Goal: Task Accomplishment & Management: Manage account settings

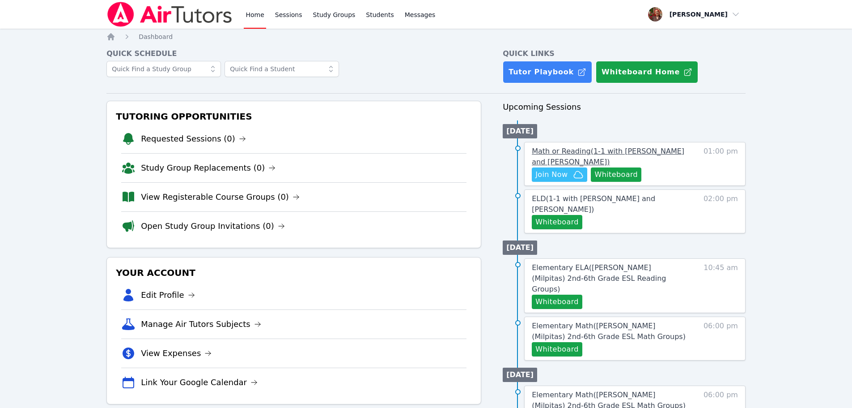
click at [428, 154] on span "Math or Reading ( 1-1 with [PERSON_NAME] and [PERSON_NAME] )" at bounding box center [608, 156] width 153 height 19
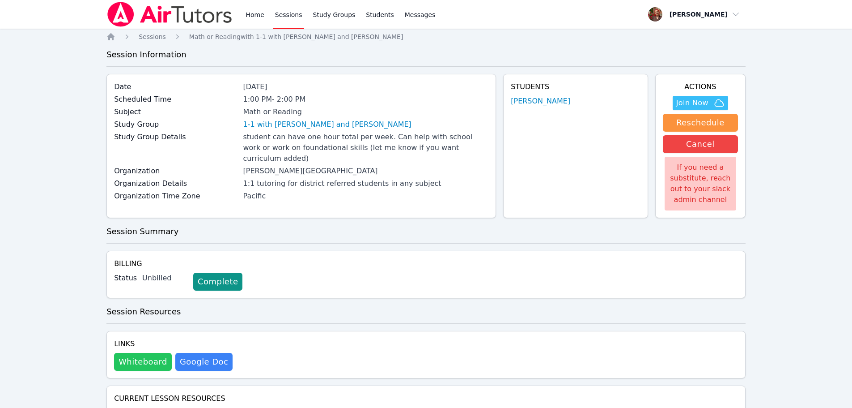
click at [135, 368] on button "Whiteboard" at bounding box center [143, 362] width 58 height 18
click at [428, 100] on span "Join Now" at bounding box center [701, 103] width 48 height 11
click at [244, 14] on link "Home" at bounding box center [255, 14] width 22 height 29
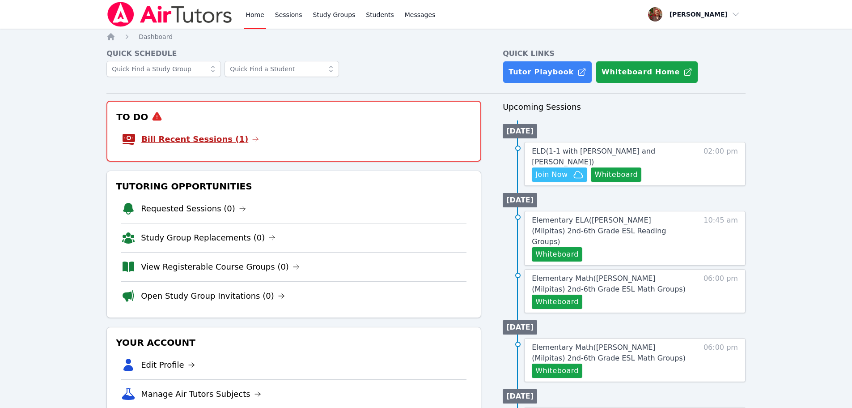
click at [185, 138] on link "Bill Recent Sessions (1)" at bounding box center [200, 139] width 118 height 13
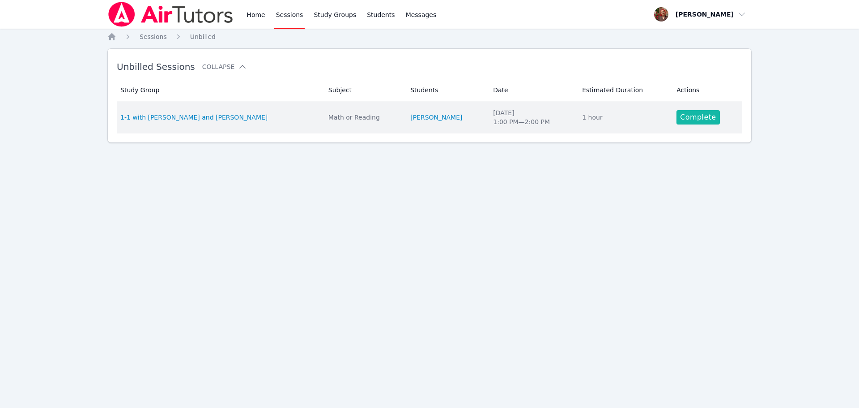
click at [428, 119] on link "Complete" at bounding box center [698, 117] width 43 height 14
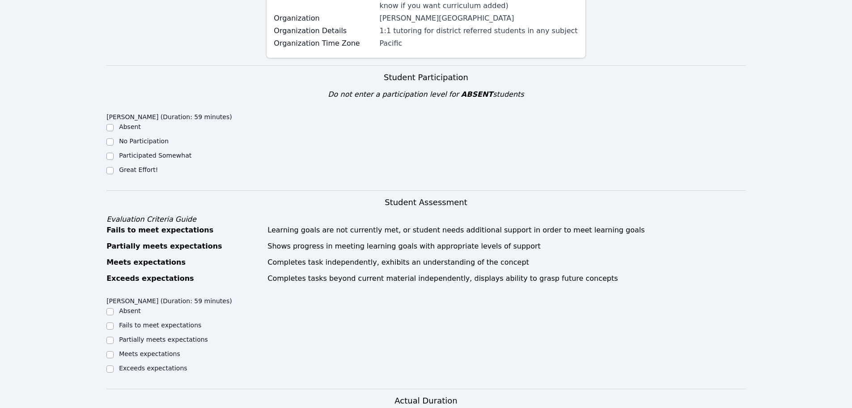
scroll to position [179, 0]
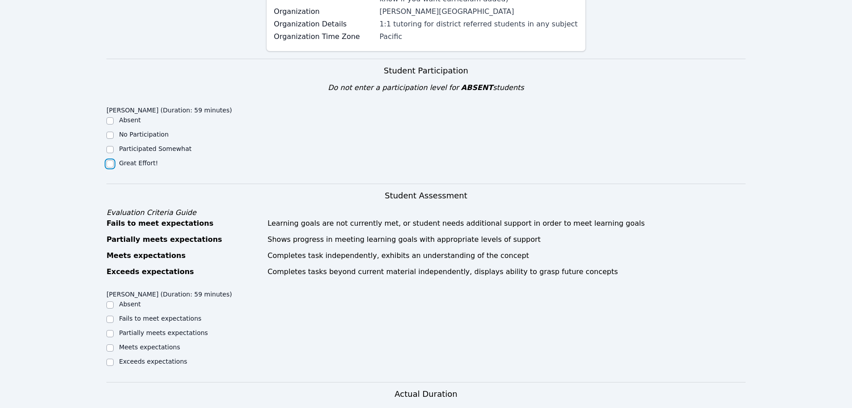
click at [107, 161] on input "Great Effort!" at bounding box center [110, 163] width 7 height 7
checkbox input "true"
drag, startPoint x: 115, startPoint y: 363, endPoint x: 107, endPoint y: 361, distance: 8.4
click at [113, 362] on div "Exceeds expectations" at bounding box center [187, 362] width 160 height 11
click at [107, 361] on input "Exceeds expectations" at bounding box center [110, 361] width 7 height 7
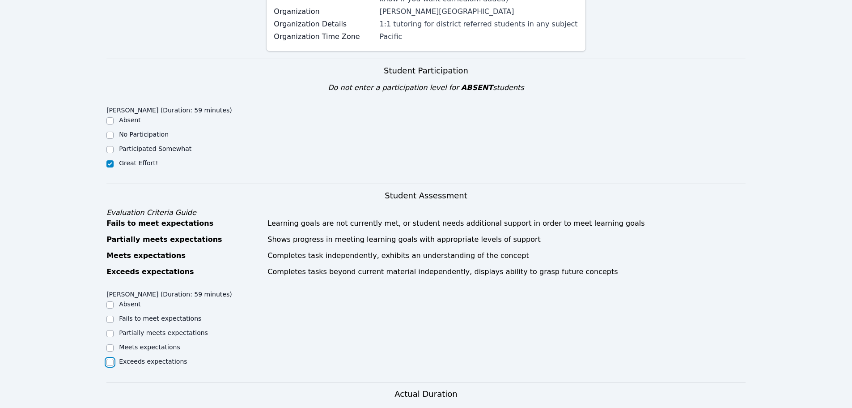
checkbox input "true"
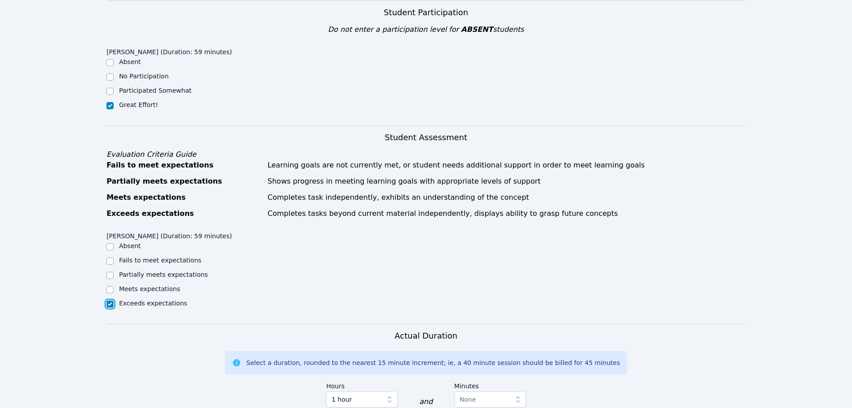
scroll to position [403, 0]
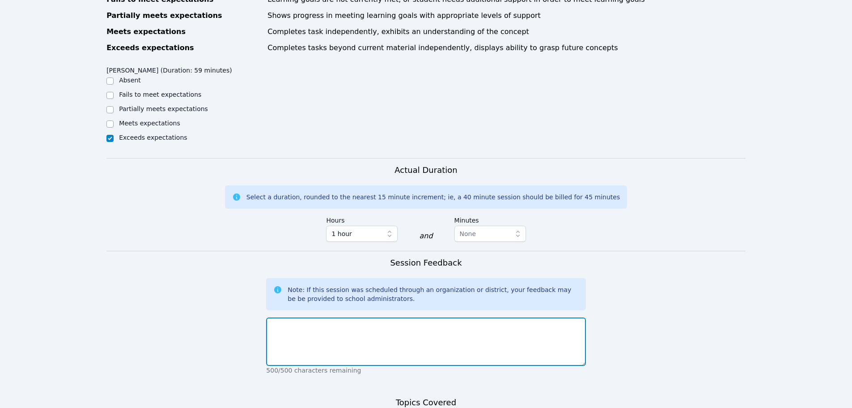
click at [335, 337] on textarea at bounding box center [426, 341] width 320 height 48
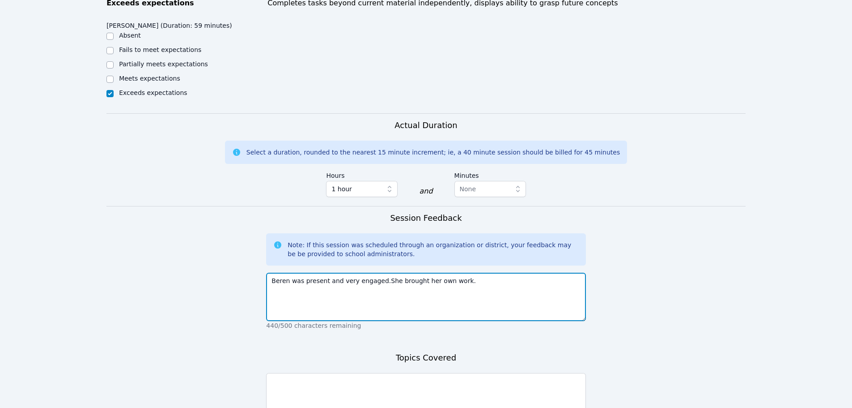
click at [375, 283] on textarea "Beren was present and very engaged.She brought her own work." at bounding box center [426, 297] width 320 height 48
click at [377, 282] on textarea "Beren was present and very engaged.She brought her own work." at bounding box center [426, 297] width 320 height 48
click at [376, 282] on textarea "Beren was present and very engaged.She brought her own work." at bounding box center [426, 297] width 320 height 48
type textarea "Beren was present and very engaged. She brought her own work."
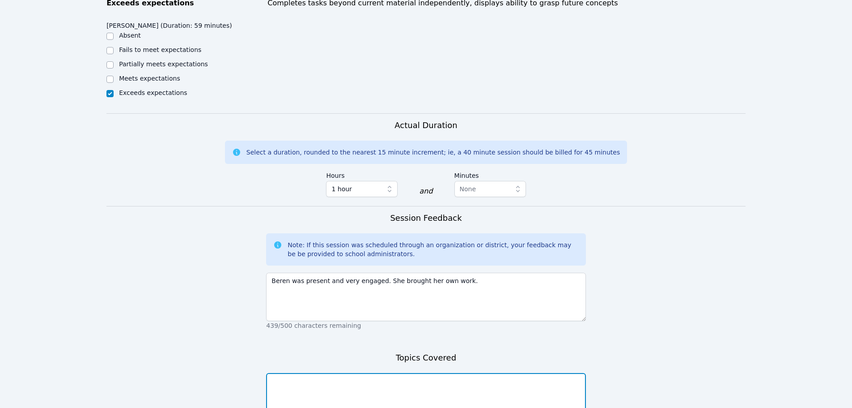
click at [346, 390] on textarea at bounding box center [426, 397] width 320 height 48
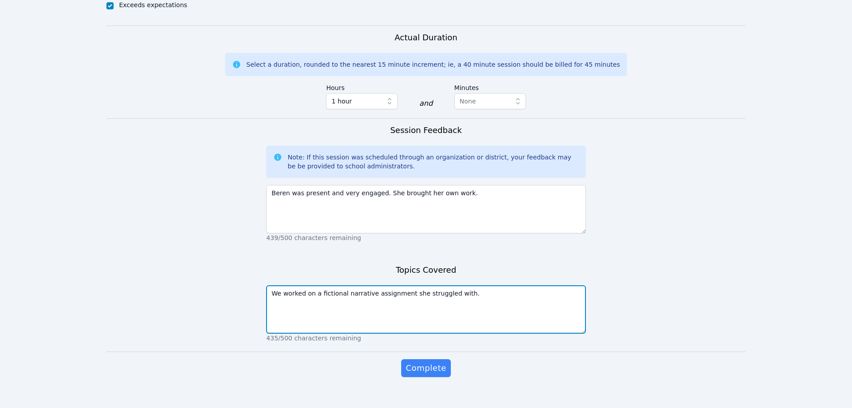
scroll to position [547, 0]
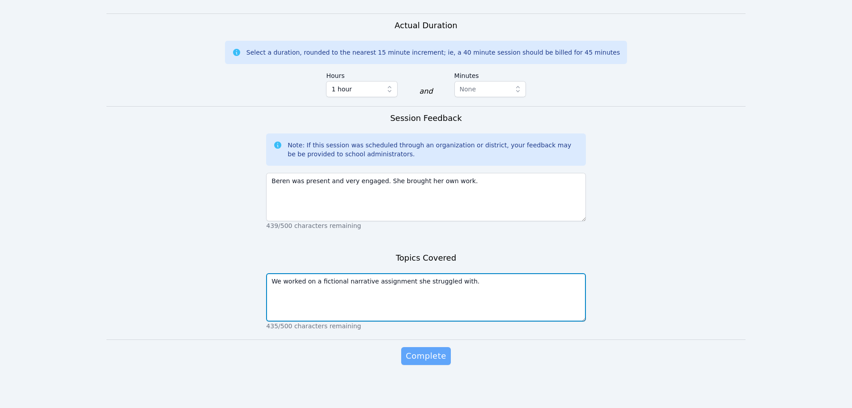
type textarea "We worked on a fictional narrative assignment she struggled with."
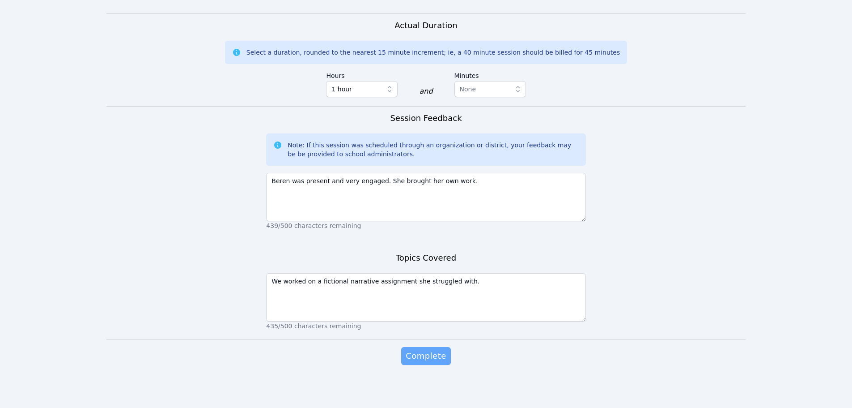
click at [428, 361] on span "Complete" at bounding box center [426, 355] width 40 height 13
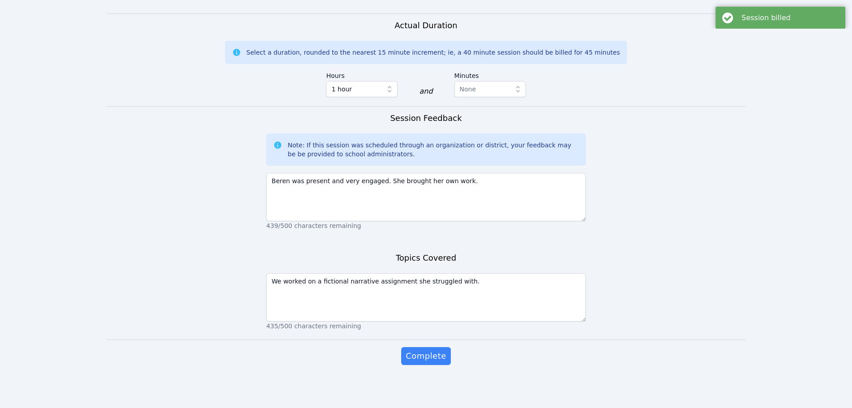
scroll to position [0, 0]
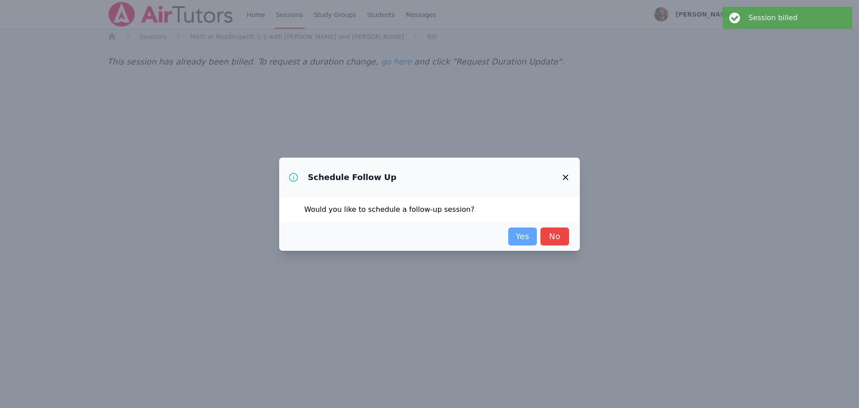
click at [428, 242] on link "Yes" at bounding box center [522, 236] width 29 height 18
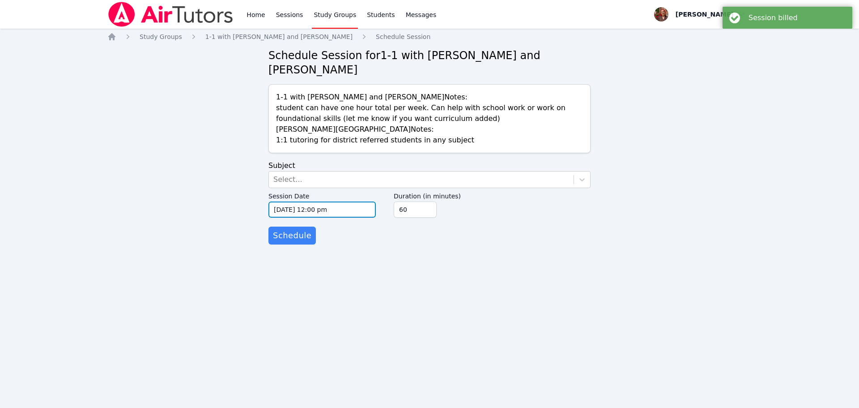
click at [318, 201] on input "[DATE] 12:00 pm" at bounding box center [321, 209] width 107 height 16
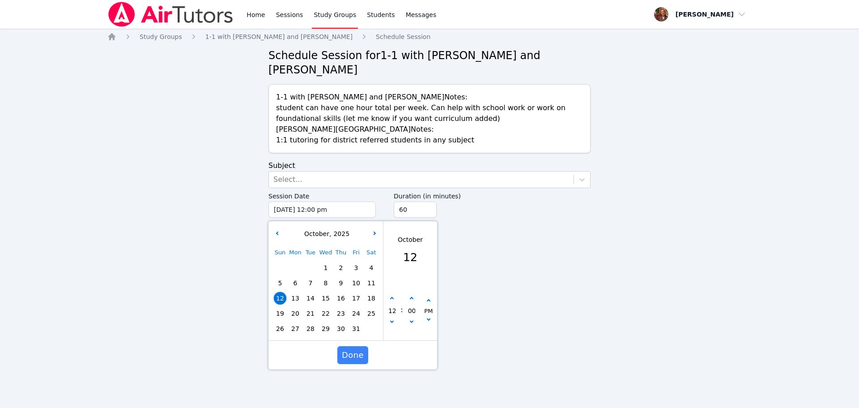
click at [281, 303] on div "Sun Mon Tue Wed Thu Fri Sat 1 2 3 4 5 6 7 8 9 10 11 12 13 14 15 16 17 18 19 20 …" at bounding box center [326, 290] width 107 height 91
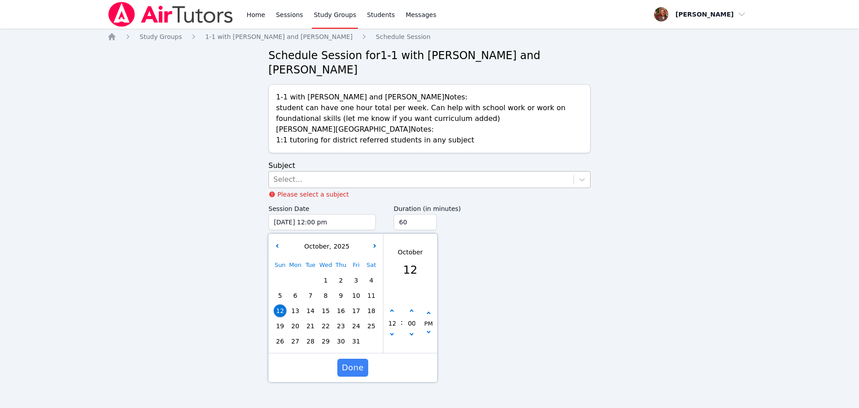
click at [298, 171] on div "Select..." at bounding box center [421, 179] width 305 height 16
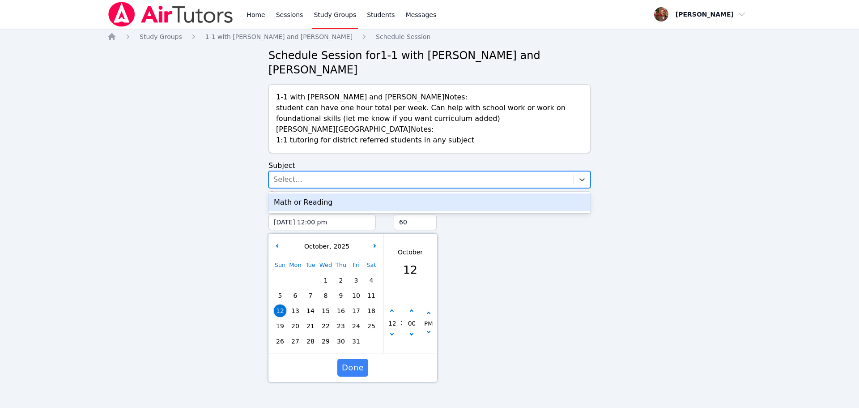
click at [294, 193] on div "Math or Reading" at bounding box center [429, 202] width 322 height 18
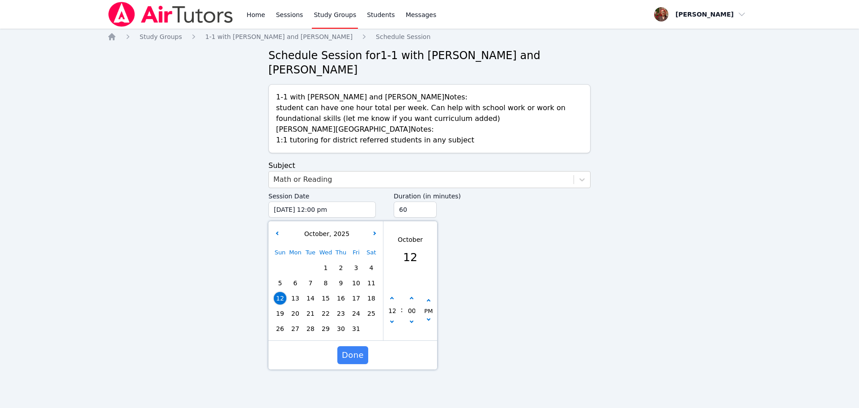
click at [280, 307] on span "19" at bounding box center [280, 313] width 13 height 13
click at [390, 294] on button "button" at bounding box center [392, 298] width 9 height 9
type input "[DATE] 01:00 pm"
type input "01"
click at [354, 349] on span "Done" at bounding box center [353, 355] width 22 height 13
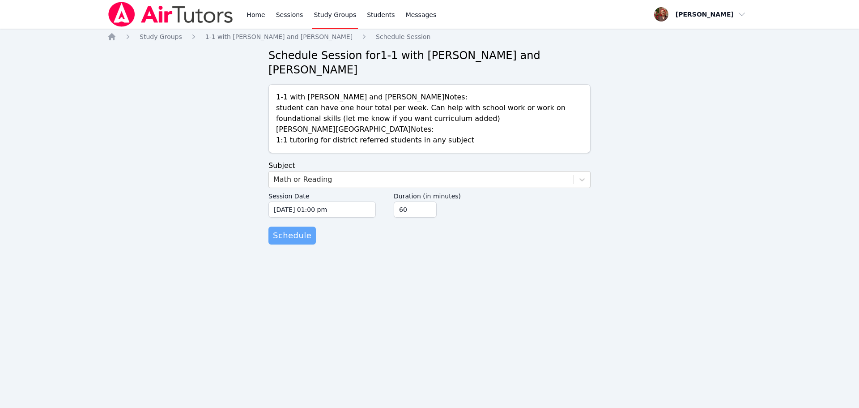
click at [292, 229] on span "Schedule" at bounding box center [292, 235] width 38 height 13
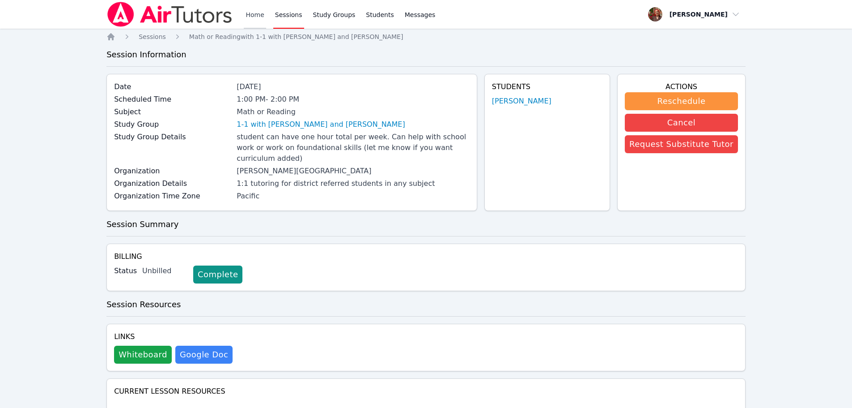
click at [247, 13] on link "Home" at bounding box center [255, 14] width 22 height 29
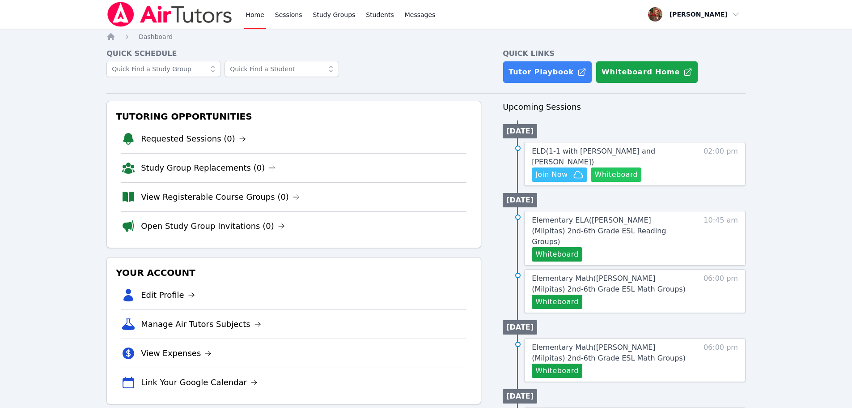
click at [428, 174] on button "Whiteboard" at bounding box center [616, 174] width 51 height 14
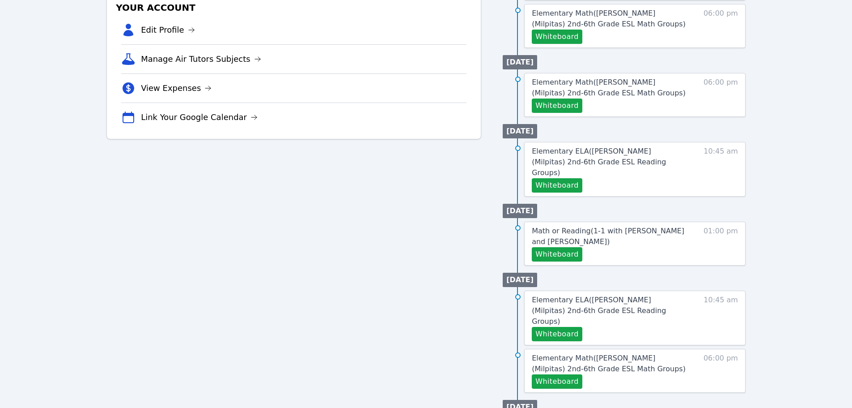
scroll to position [243, 0]
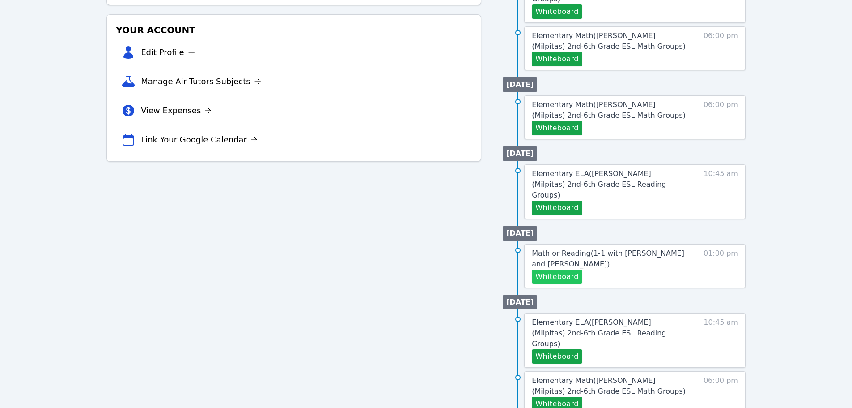
click at [428, 269] on button "Whiteboard" at bounding box center [557, 276] width 51 height 14
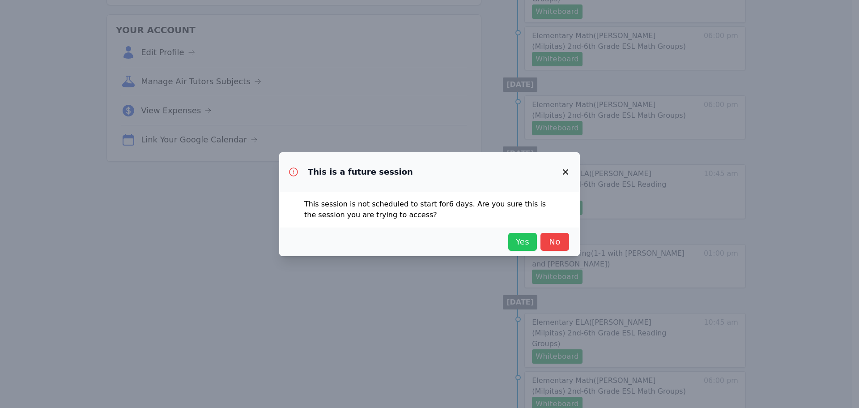
click at [428, 242] on span "Yes" at bounding box center [523, 241] width 20 height 13
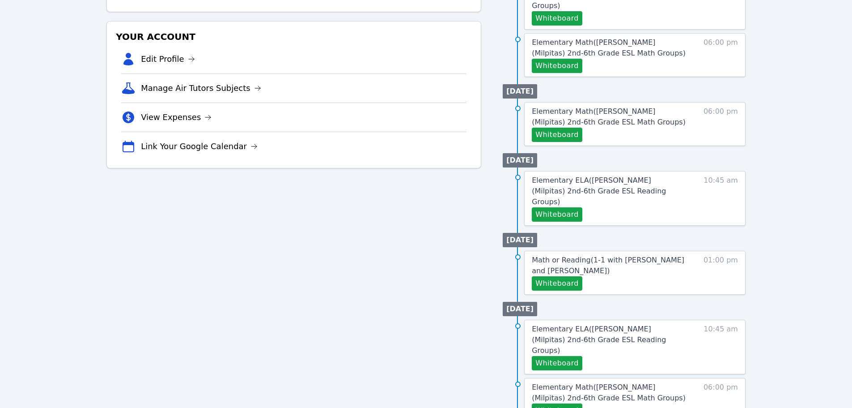
scroll to position [198, 0]
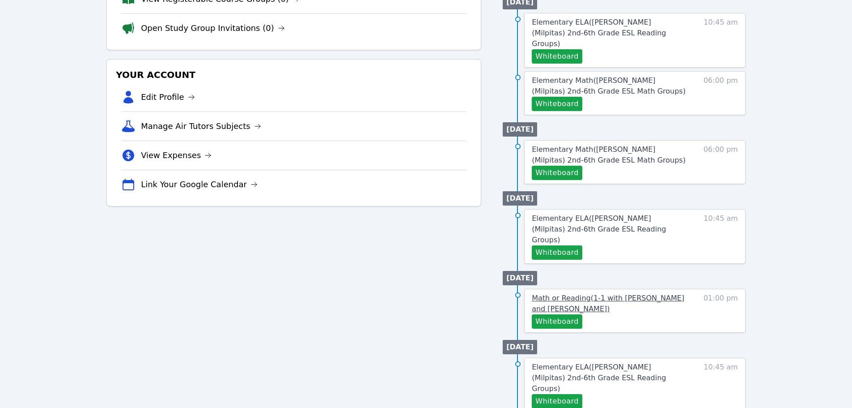
click at [428, 294] on span "Math or Reading ( 1-1 with Beren Erdem and Hafsa Rodriguez )" at bounding box center [608, 303] width 153 height 19
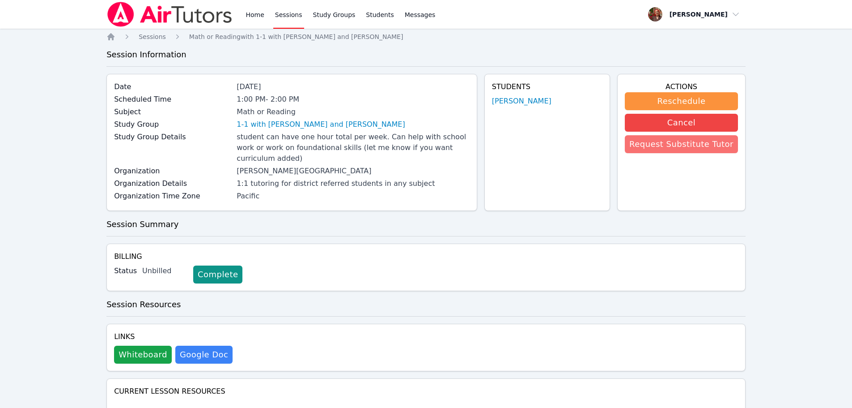
click at [428, 143] on button "Request Substitute Tutor" at bounding box center [681, 144] width 113 height 18
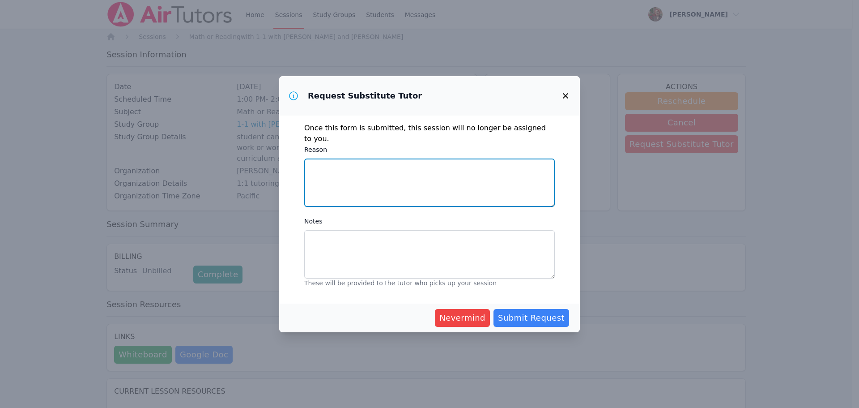
click at [378, 174] on textarea "Reason" at bounding box center [429, 182] width 251 height 48
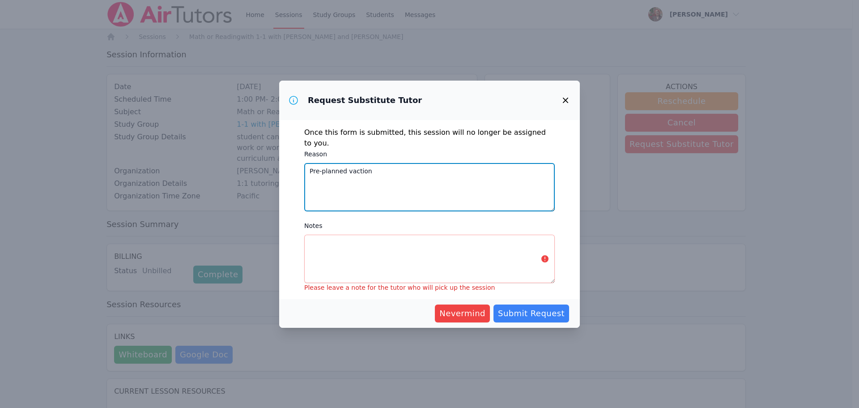
click at [354, 167] on textarea "Pre-planned vaction" at bounding box center [429, 187] width 251 height 48
type textarea "Pre-planned vacation"
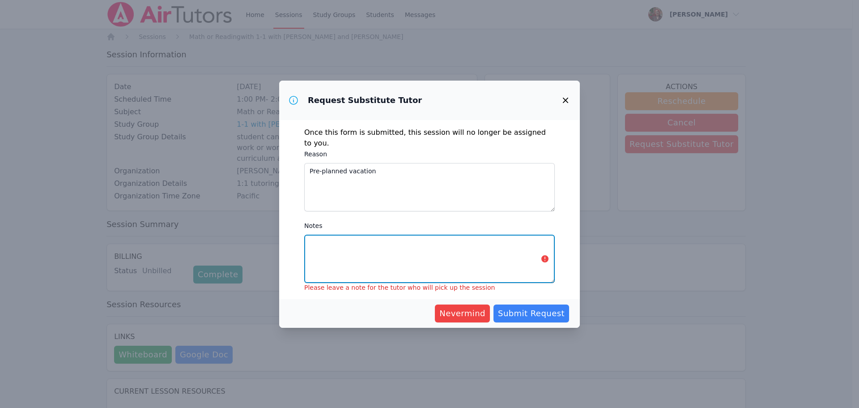
click at [372, 248] on textarea "Notes" at bounding box center [429, 258] width 251 height 48
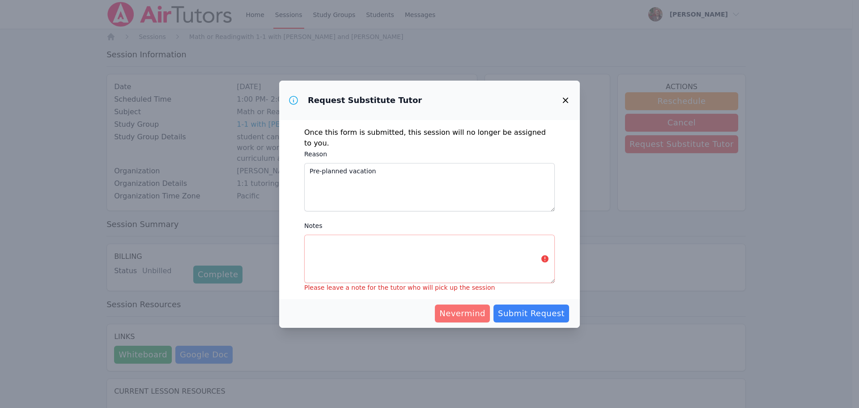
click at [428, 314] on span "Nevermind" at bounding box center [462, 313] width 46 height 13
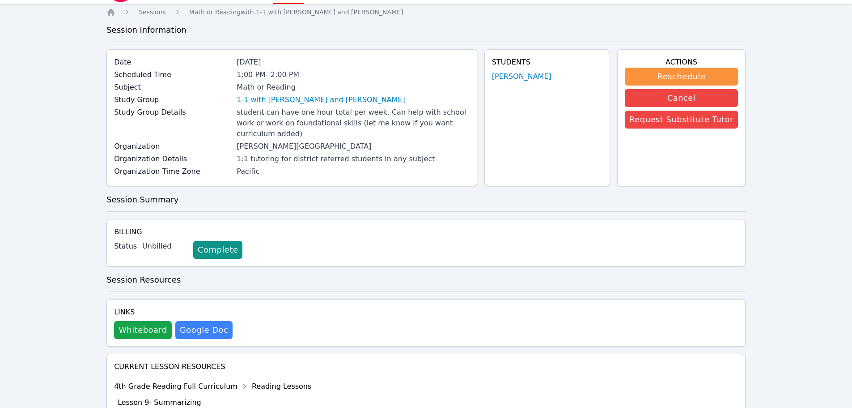
scroll to position [45, 0]
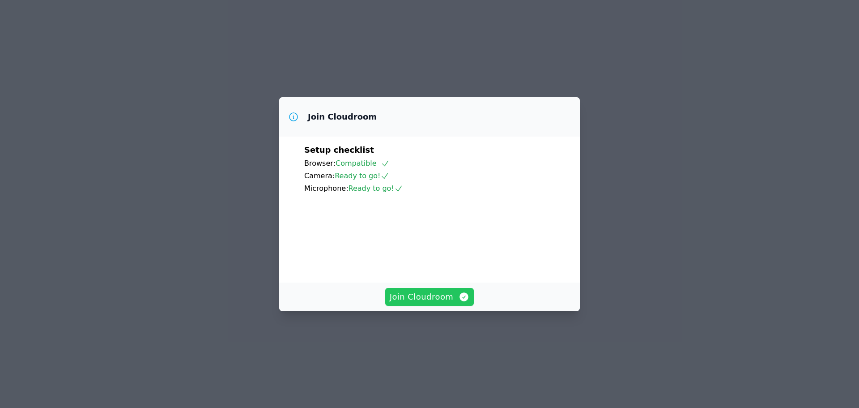
click at [433, 303] on span "Join Cloudroom" at bounding box center [430, 296] width 80 height 13
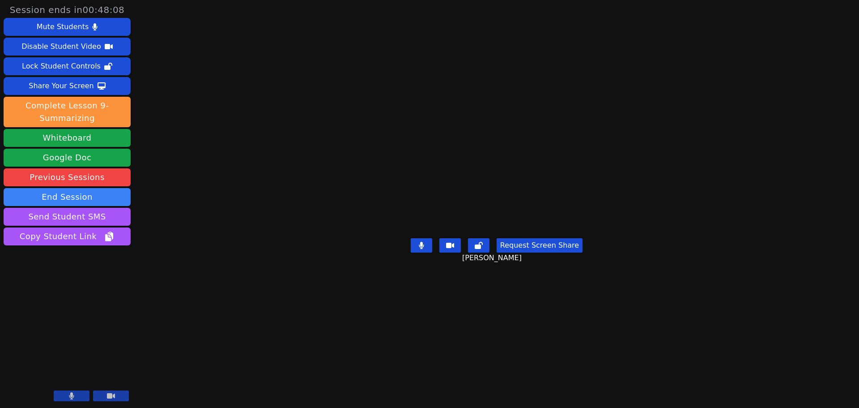
click at [737, 176] on div "Session ends in 00:48:08 Mute Students Disable Student Video Lock Student Contr…" at bounding box center [429, 204] width 859 height 408
click at [272, 346] on div "Session ends in 00:47:56 Mute Students Disable Student Video Lock Student Contr…" at bounding box center [429, 204] width 859 height 408
click at [517, 252] on button "Request Screen Share" at bounding box center [540, 245] width 86 height 14
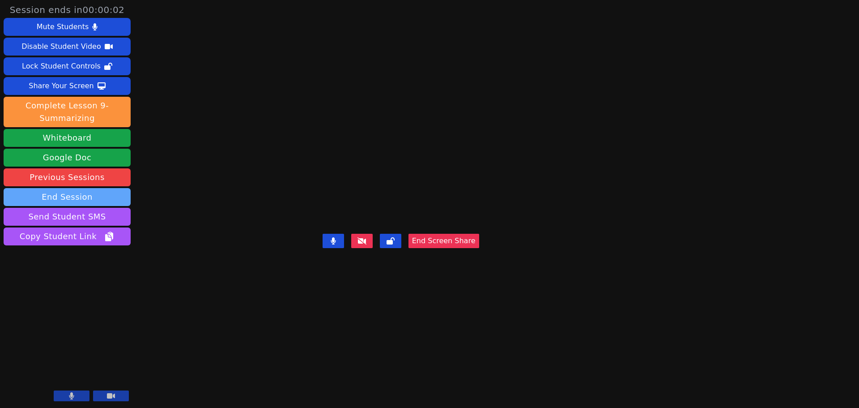
click at [64, 192] on button "End Session" at bounding box center [67, 197] width 127 height 18
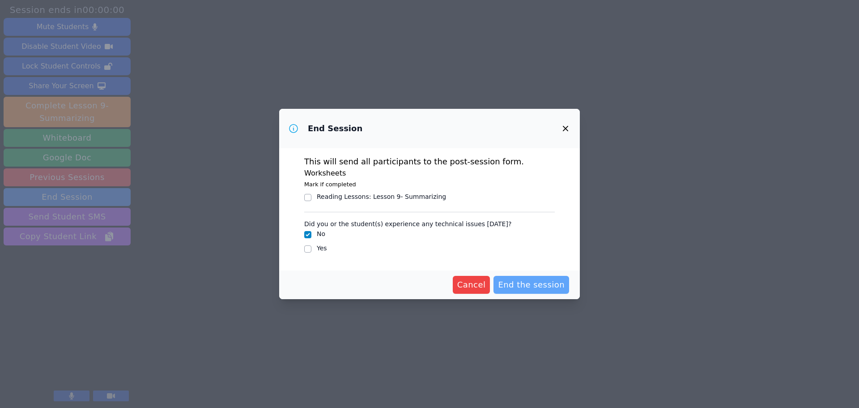
click at [547, 286] on span "End the session" at bounding box center [531, 284] width 67 height 13
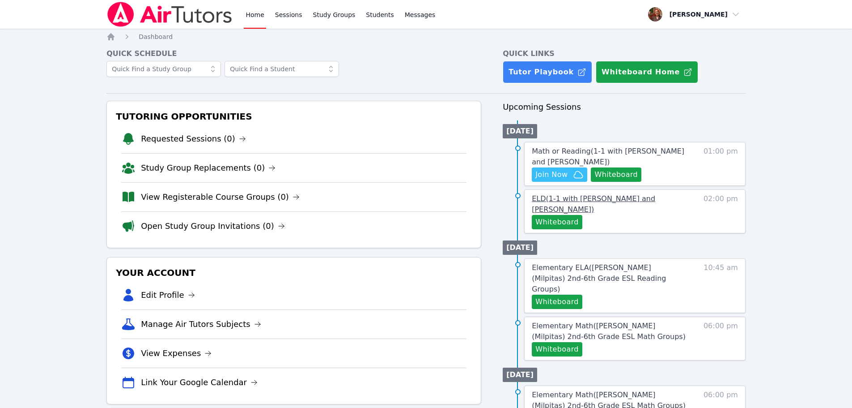
click at [579, 198] on span "ELD ( 1-1 with Zeynep Demirezen and Hafsa Rodriguez )" at bounding box center [594, 203] width 124 height 19
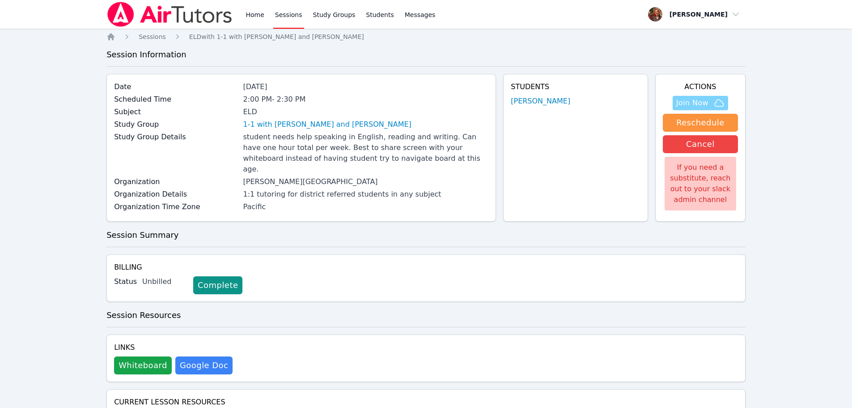
click at [704, 105] on span "Join Now" at bounding box center [693, 103] width 32 height 11
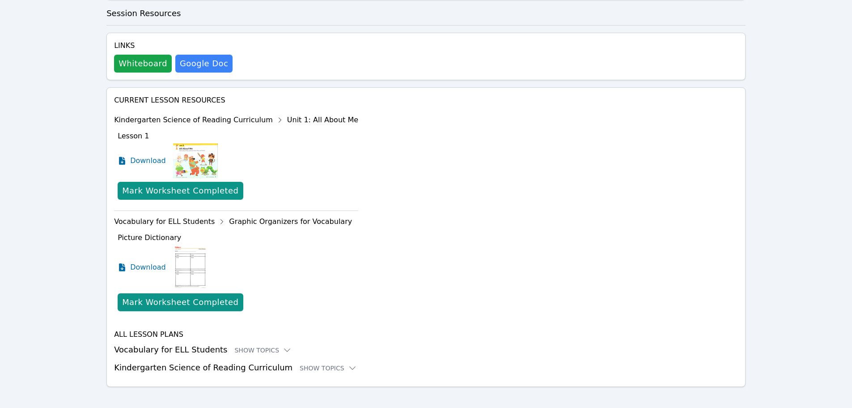
scroll to position [306, 0]
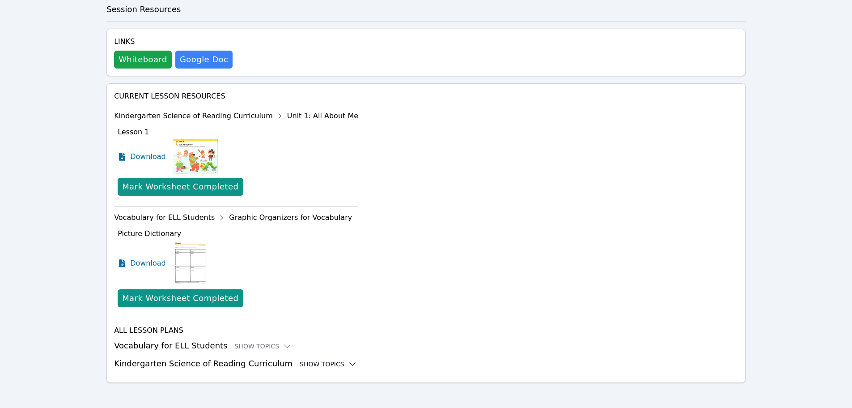
click at [317, 362] on div "Show Topics" at bounding box center [328, 363] width 57 height 9
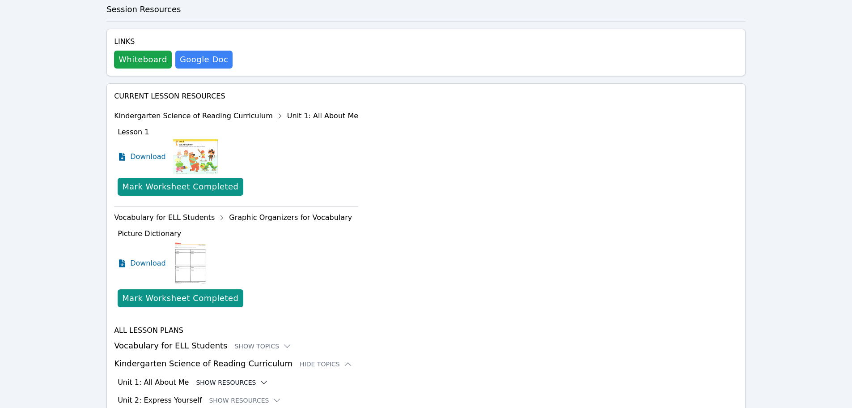
click at [224, 378] on button "Show Resources" at bounding box center [232, 382] width 72 height 9
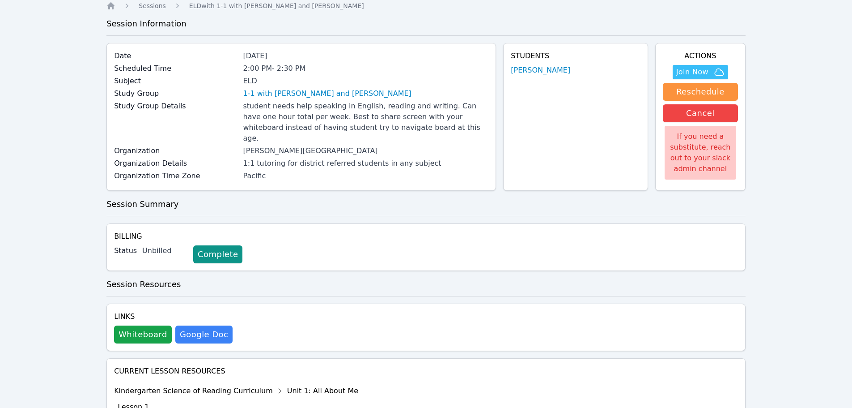
scroll to position [0, 0]
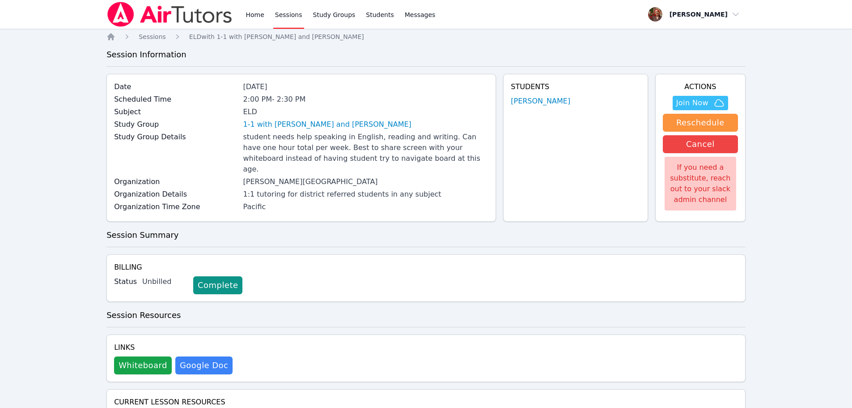
drag, startPoint x: 250, startPoint y: 362, endPoint x: 301, endPoint y: 202, distance: 168.3
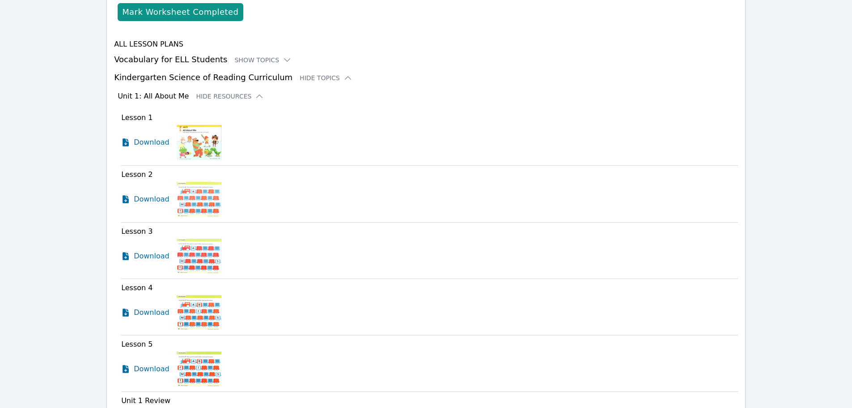
scroll to position [626, 0]
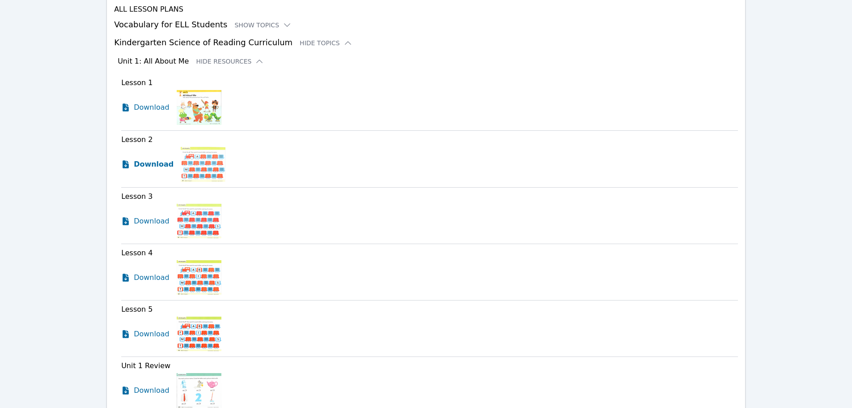
click at [137, 159] on span "Download" at bounding box center [154, 164] width 40 height 11
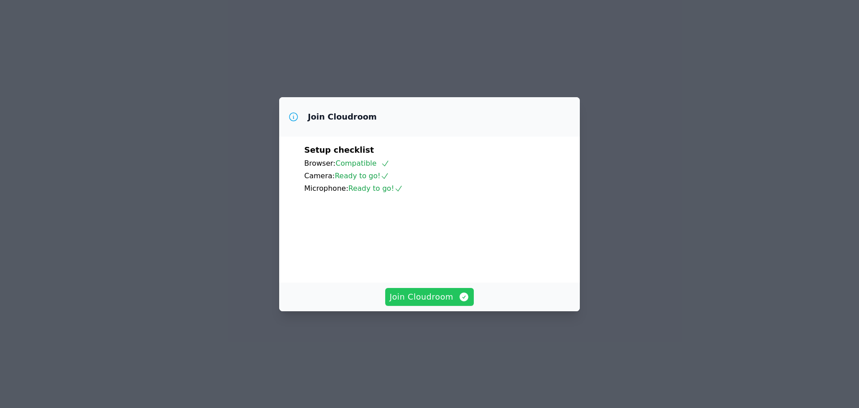
click at [432, 306] on button "Join Cloudroom" at bounding box center [429, 297] width 89 height 18
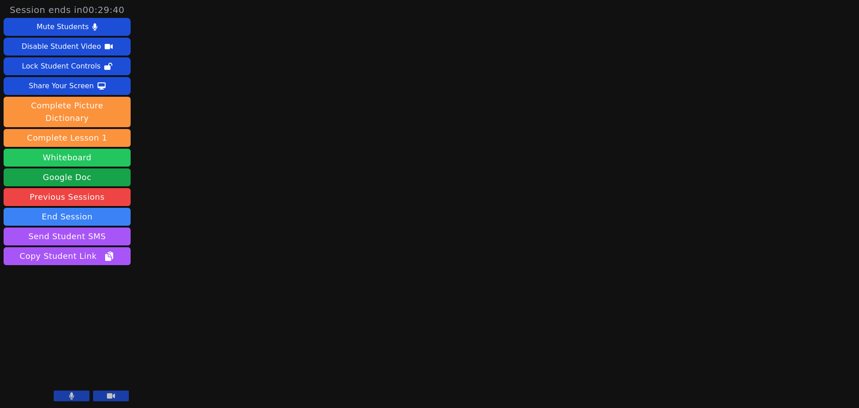
click at [68, 149] on button "Whiteboard" at bounding box center [67, 158] width 127 height 18
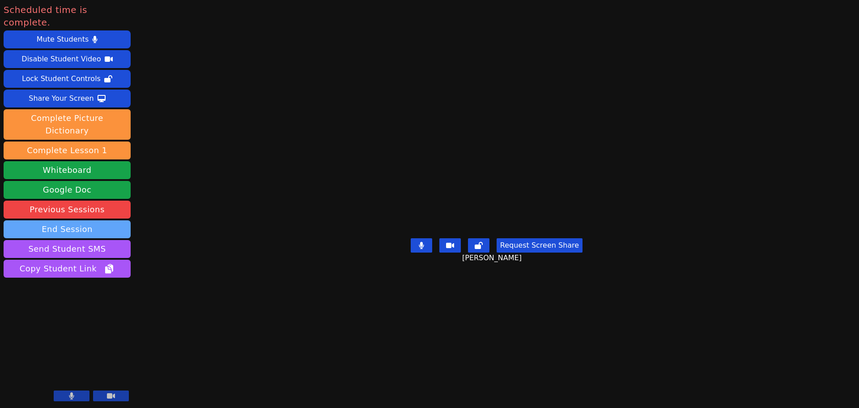
click at [75, 220] on button "End Session" at bounding box center [67, 229] width 127 height 18
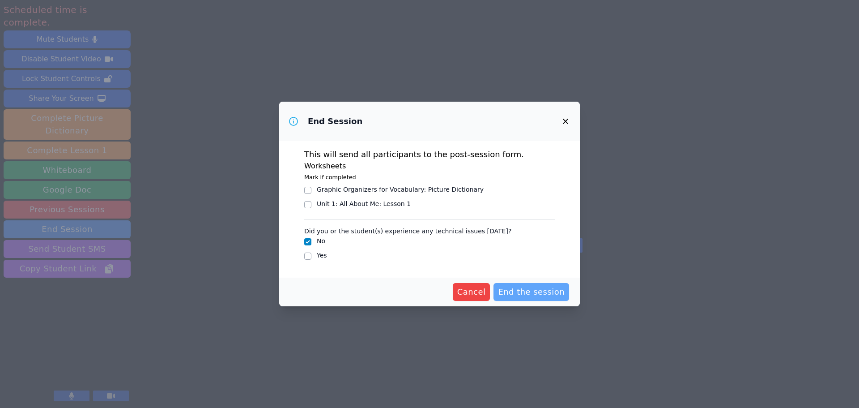
click at [539, 291] on span "End the session" at bounding box center [531, 291] width 67 height 13
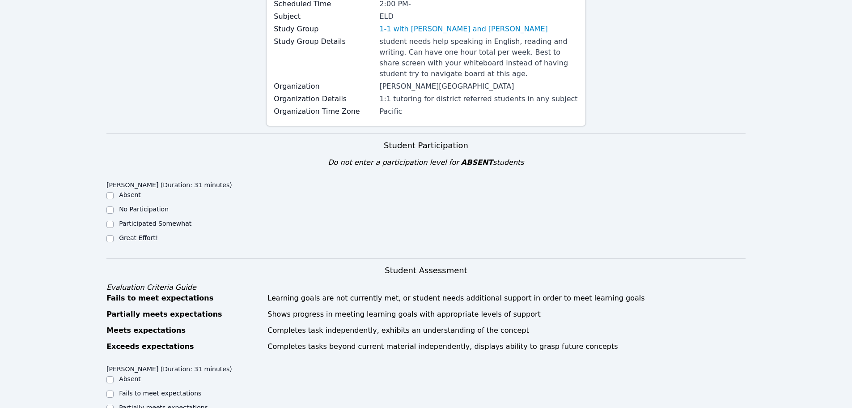
scroll to position [134, 0]
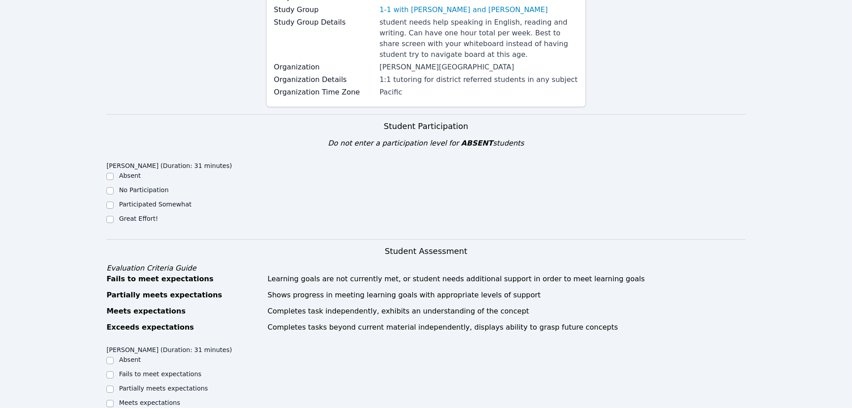
click at [108, 213] on ul "Absent No Participation Participated Somewhat Great Effort!" at bounding box center [187, 198] width 160 height 54
click at [111, 219] on input "Great Effort!" at bounding box center [110, 219] width 7 height 7
checkbox input "true"
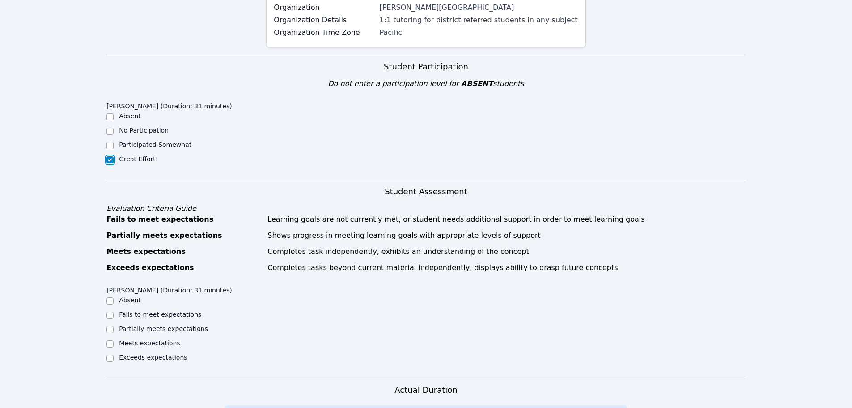
scroll to position [313, 0]
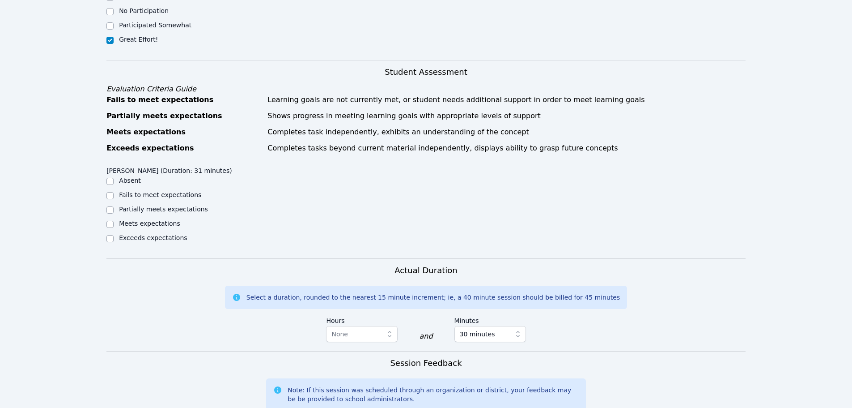
click at [115, 237] on div "Exceeds expectations" at bounding box center [187, 238] width 160 height 11
click at [112, 238] on input "Exceeds expectations" at bounding box center [110, 238] width 7 height 7
checkbox input "true"
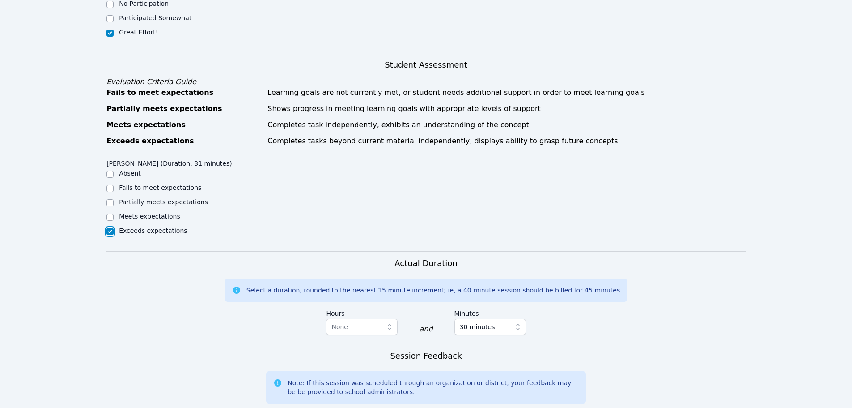
scroll to position [537, 0]
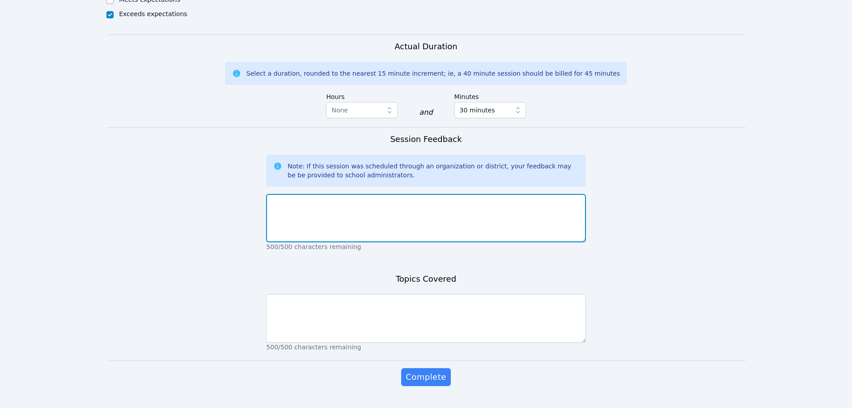
click at [341, 230] on textarea at bounding box center [426, 218] width 320 height 48
type textarea "Zeynep was on time and engaged throughout."
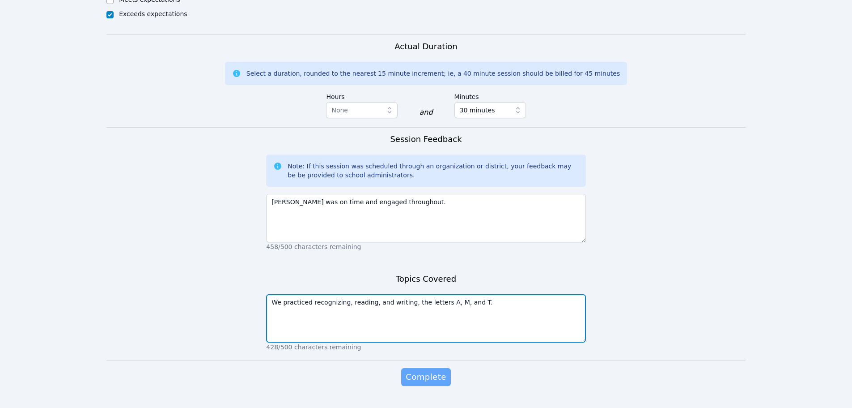
type textarea "We practiced recognizing, reading, and writing, the letters A, M, and T."
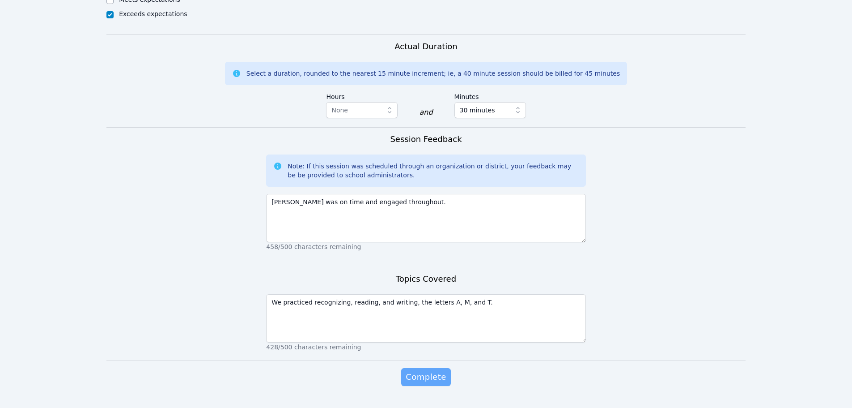
click at [419, 381] on span "Complete" at bounding box center [426, 377] width 40 height 13
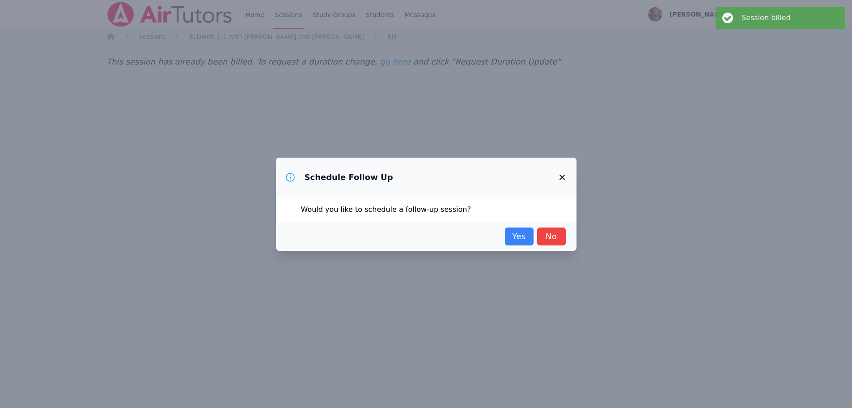
scroll to position [0, 0]
click at [524, 233] on link "Yes" at bounding box center [522, 236] width 29 height 18
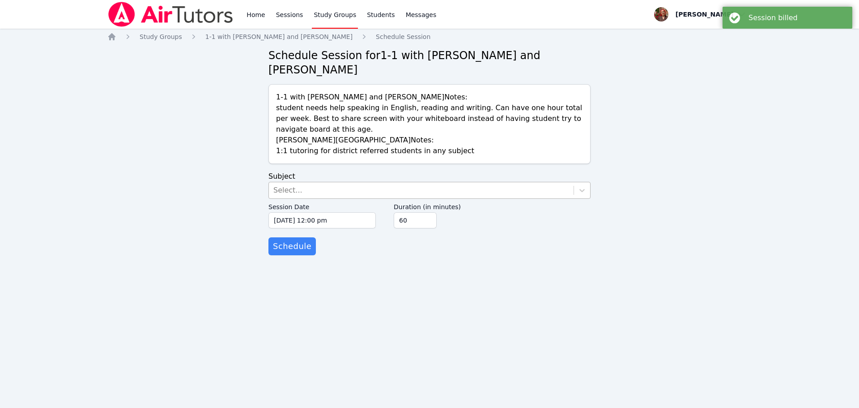
click at [331, 190] on div "Select..." at bounding box center [421, 190] width 305 height 16
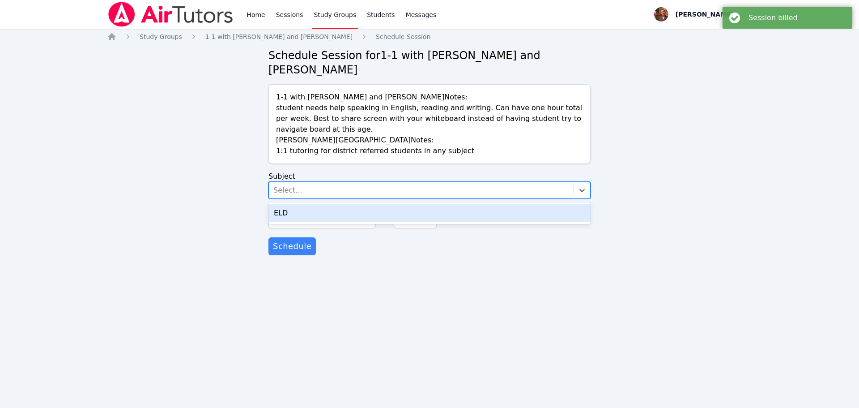
click at [328, 216] on div "ELD" at bounding box center [429, 213] width 322 height 18
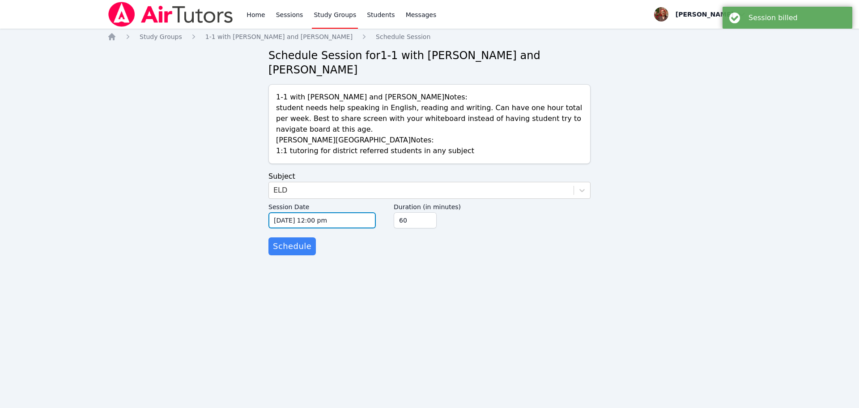
click at [321, 223] on input "10/12/2025 12:00 pm" at bounding box center [321, 220] width 107 height 16
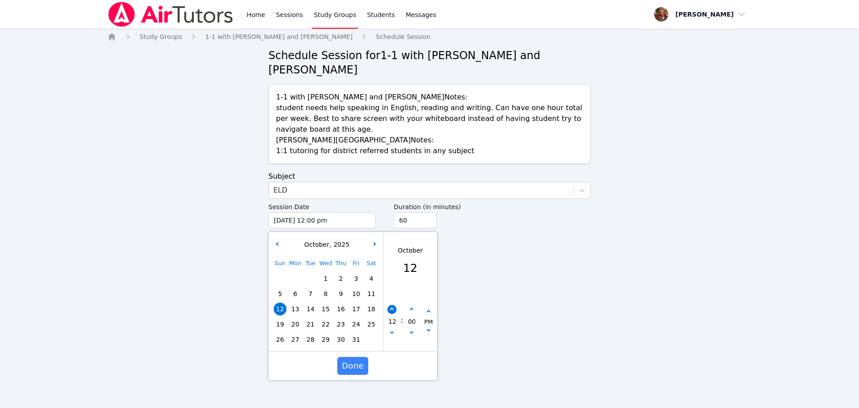
click at [388, 312] on button "button" at bounding box center [392, 309] width 9 height 9
type input "10/12/2025 01:00 pm"
type input "01"
click at [394, 311] on button "button" at bounding box center [392, 309] width 9 height 9
type input "10/12/2025 02:00 pm"
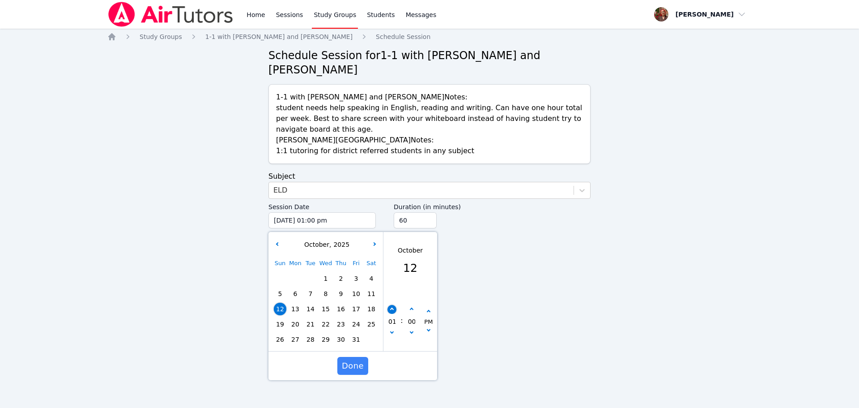
type input "02"
click at [285, 322] on span "19" at bounding box center [280, 324] width 13 height 13
type input "10/19/2025 02:00 pm"
click at [354, 369] on span "Done" at bounding box center [353, 365] width 22 height 13
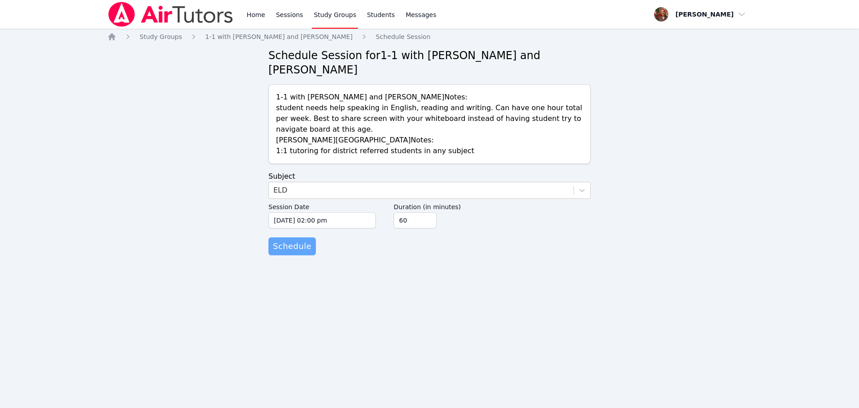
click at [275, 247] on span "Schedule" at bounding box center [292, 246] width 38 height 13
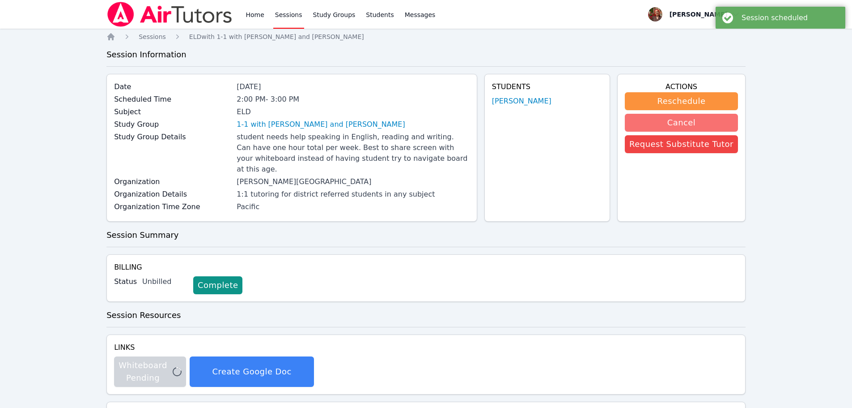
click at [706, 120] on button "Cancel" at bounding box center [681, 123] width 113 height 18
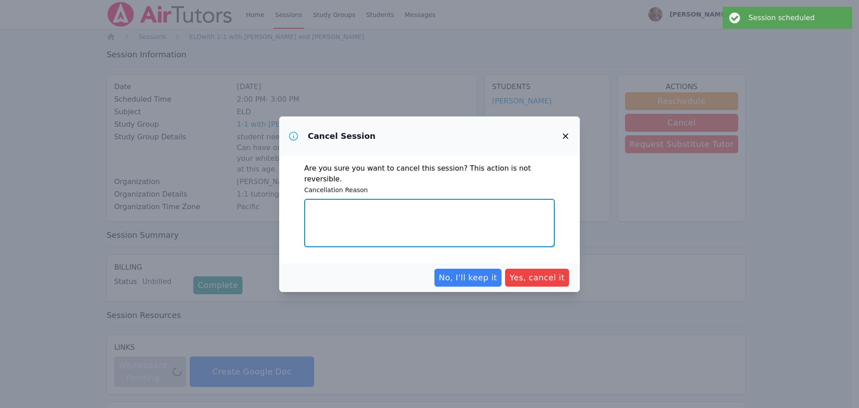
click at [455, 222] on textarea "Cancellation Reason" at bounding box center [429, 223] width 251 height 48
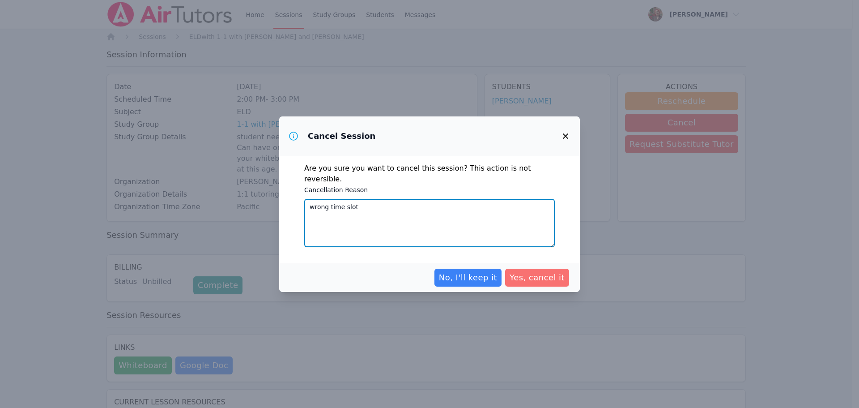
type textarea "wrong time slot"
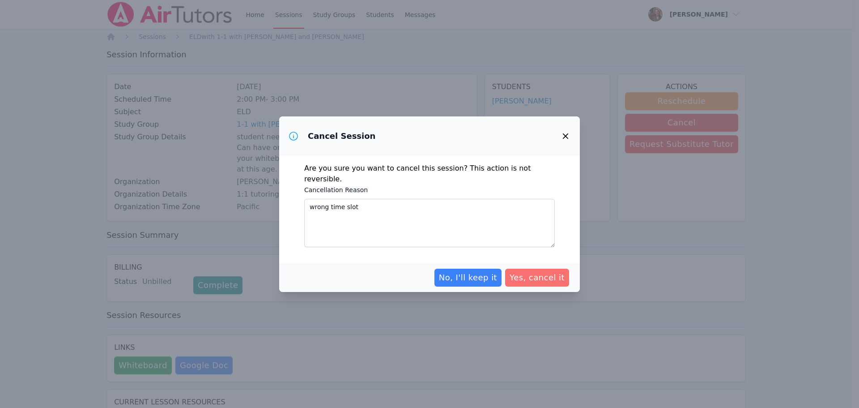
click at [528, 271] on span "Yes, cancel it" at bounding box center [537, 277] width 55 height 13
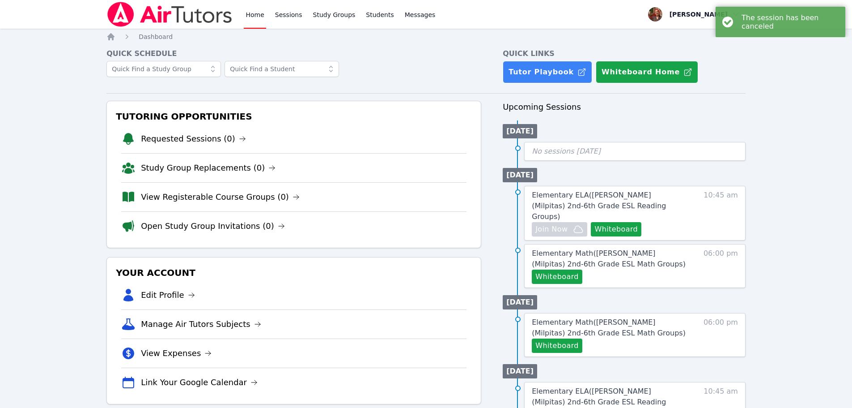
drag, startPoint x: 542, startPoint y: 283, endPoint x: 465, endPoint y: 199, distance: 114.3
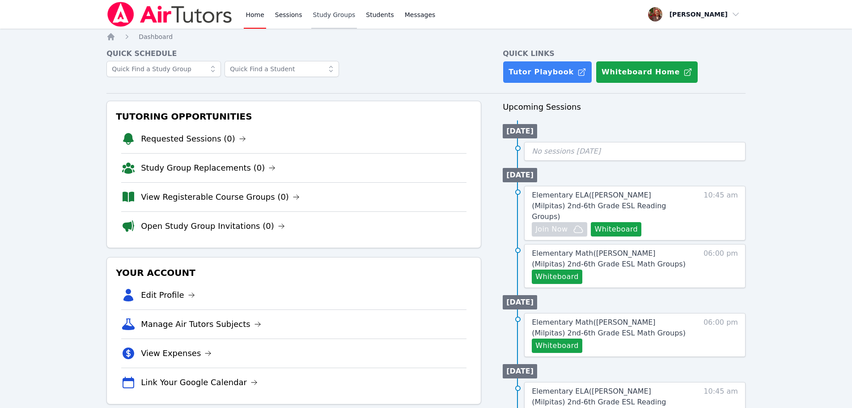
click at [342, 16] on link "Study Groups" at bounding box center [334, 14] width 46 height 29
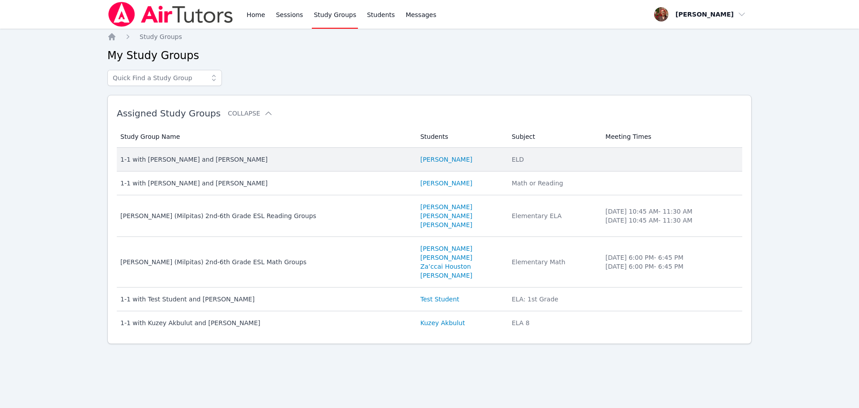
click at [216, 156] on div "1-1 with [PERSON_NAME] and [PERSON_NAME]" at bounding box center [264, 159] width 289 height 9
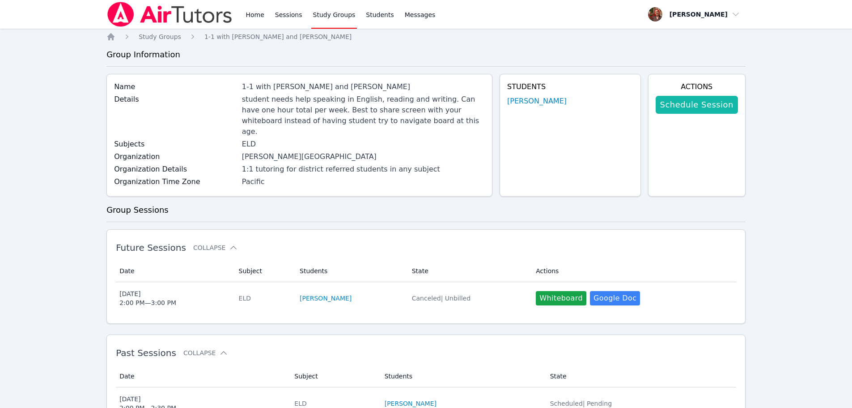
click at [705, 107] on link "Schedule Session" at bounding box center [697, 105] width 82 height 18
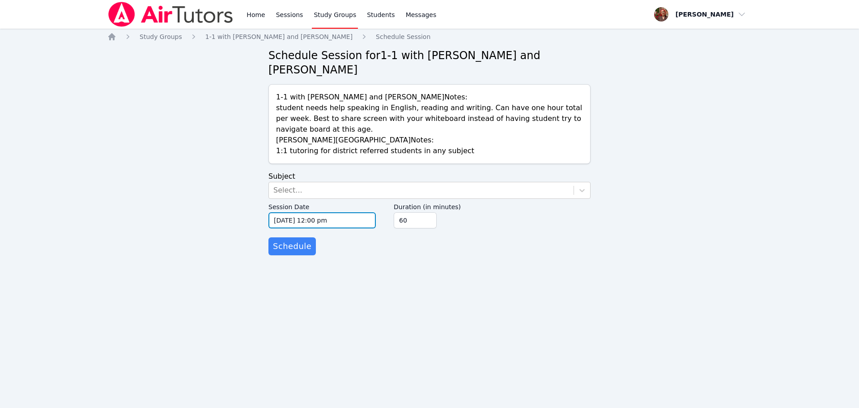
click at [320, 218] on input "10/12/2025 12:00 pm" at bounding box center [321, 220] width 107 height 16
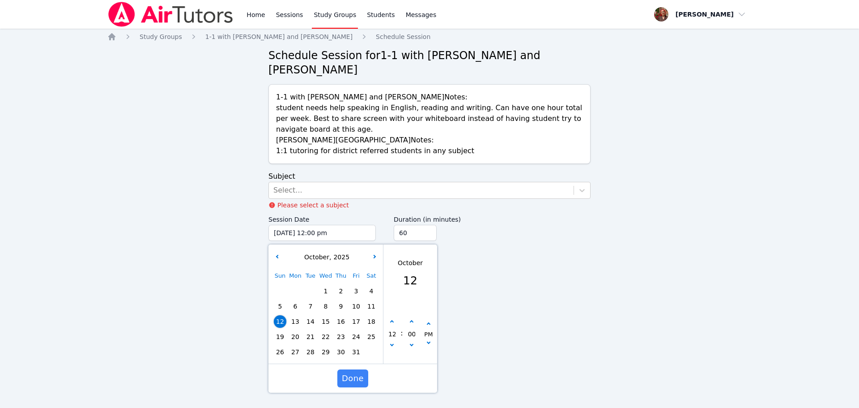
click at [372, 307] on div "Sun Mon Tue Wed Thu Fri Sat 1 2 3 4 5 6 7 8 9 10 11 12 13 14 15 16 17 18 19 20 …" at bounding box center [326, 313] width 107 height 91
click at [367, 322] on span "18" at bounding box center [371, 321] width 13 height 13
click at [394, 321] on button "button" at bounding box center [392, 321] width 9 height 9
type input "10/18/2025 01:00 pm"
type input "01"
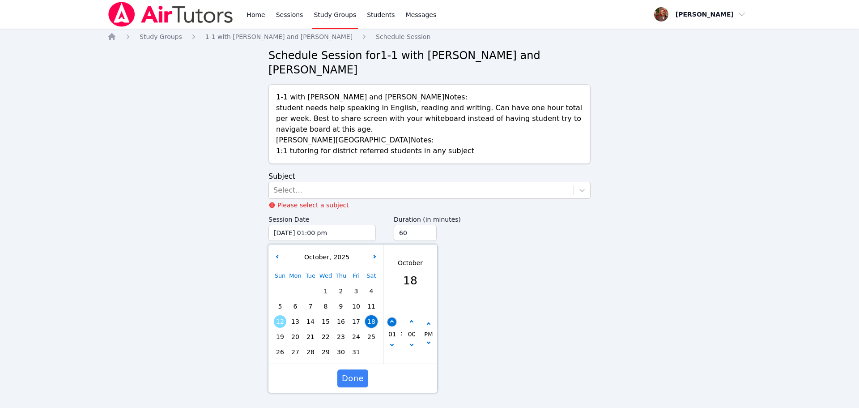
click at [394, 321] on button "button" at bounding box center [392, 321] width 9 height 9
type input "10/18/2025 02:00 pm"
type input "02"
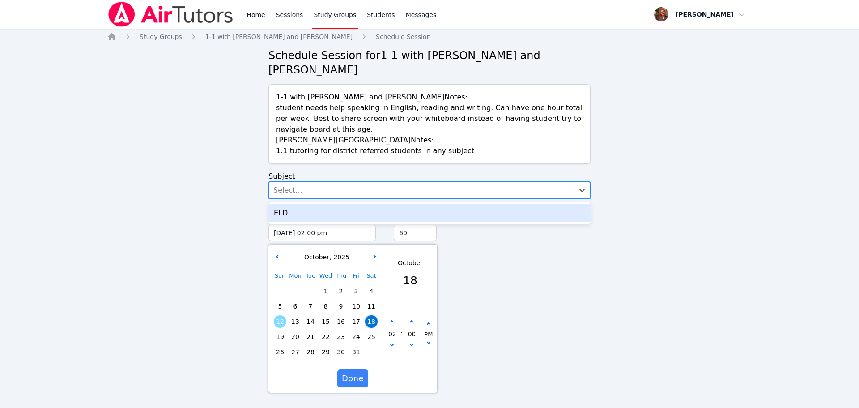
click at [318, 189] on div "Select..." at bounding box center [421, 190] width 305 height 16
click at [308, 215] on div "ELD" at bounding box center [429, 213] width 322 height 18
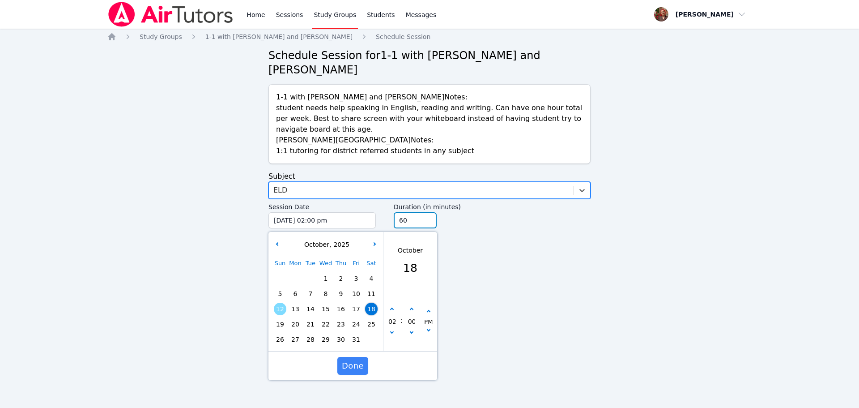
click at [413, 218] on input "60" at bounding box center [415, 220] width 43 height 16
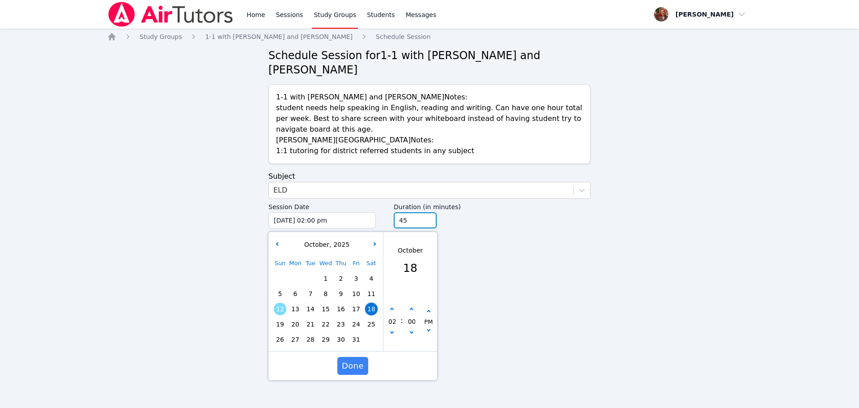
click at [430, 225] on input "45" at bounding box center [415, 220] width 43 height 16
click at [430, 225] on input "30" at bounding box center [415, 220] width 43 height 16
click at [430, 225] on input "15" at bounding box center [415, 220] width 43 height 16
type input "30"
click at [427, 216] on input "30" at bounding box center [415, 220] width 43 height 16
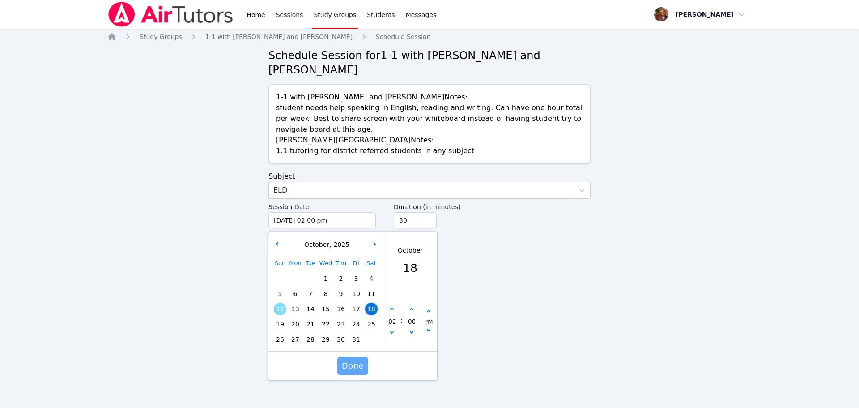
click at [357, 368] on span "Done" at bounding box center [353, 365] width 22 height 13
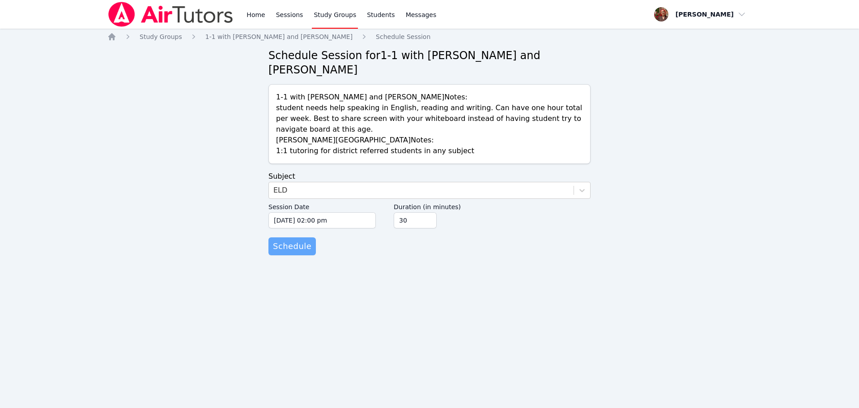
click at [292, 247] on span "Schedule" at bounding box center [292, 246] width 38 height 13
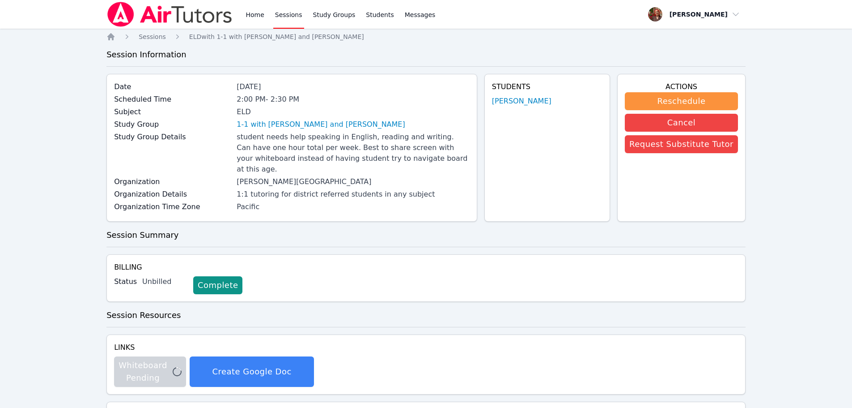
click at [290, 17] on link "Sessions" at bounding box center [288, 14] width 31 height 29
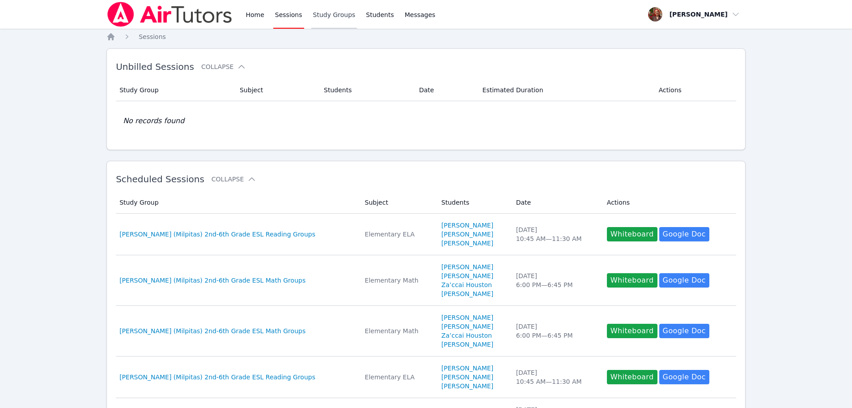
click at [335, 26] on link "Study Groups" at bounding box center [334, 14] width 46 height 29
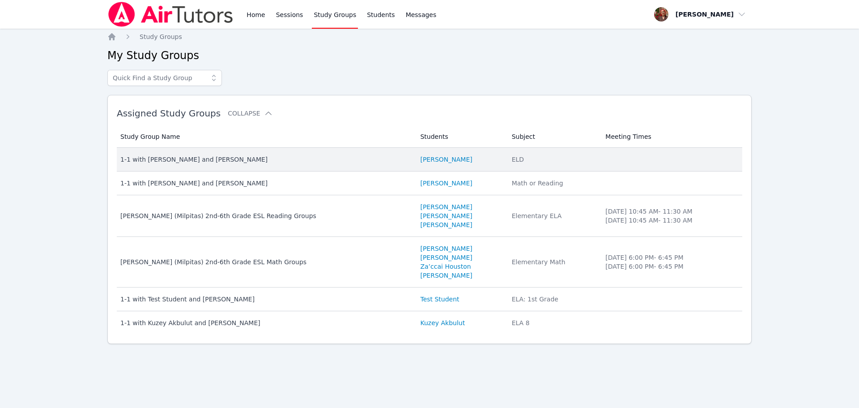
click at [200, 148] on td "Study Group Name 1-1 with Zeynep Demirezen and Hafsa Rodriguez" at bounding box center [266, 160] width 298 height 24
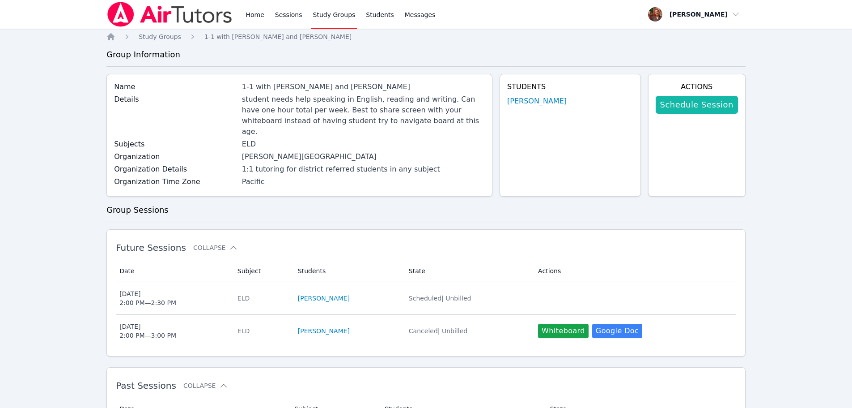
click at [692, 98] on link "Schedule Session" at bounding box center [697, 105] width 82 height 18
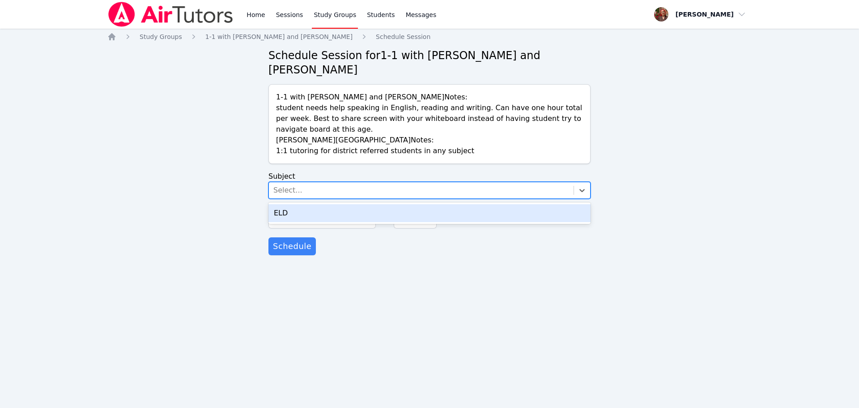
click at [321, 185] on div "Select..." at bounding box center [421, 190] width 305 height 16
click at [294, 224] on input "10/12/2025 12:00 pm" at bounding box center [321, 220] width 107 height 16
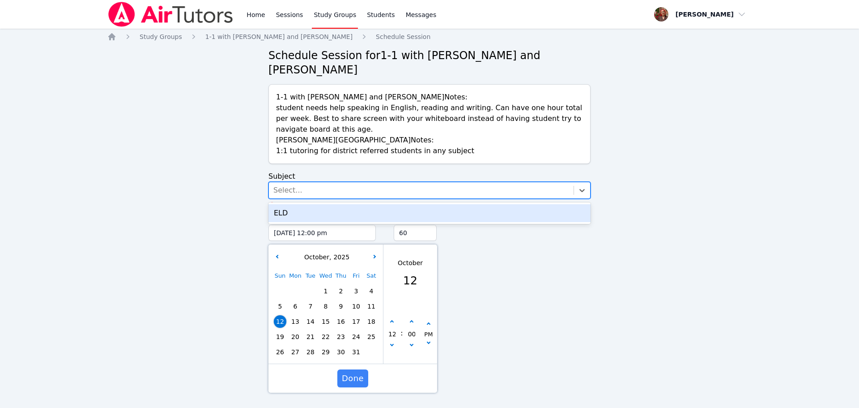
click at [325, 192] on div "Select..." at bounding box center [421, 190] width 305 height 16
click at [302, 212] on div "ELD" at bounding box center [429, 213] width 322 height 18
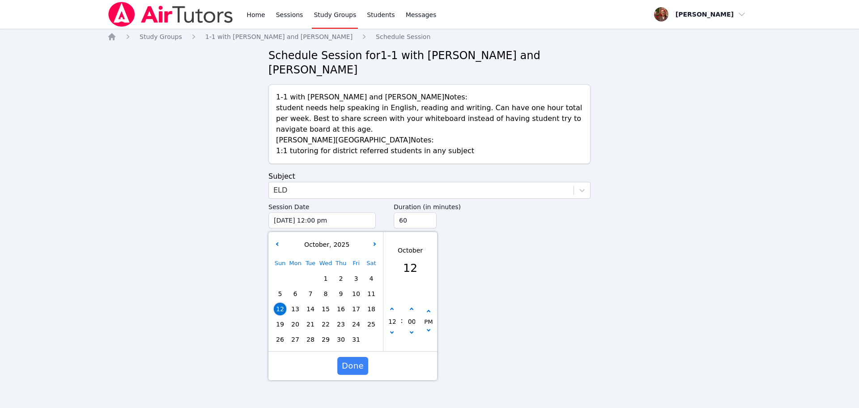
click at [281, 325] on span "19" at bounding box center [280, 324] width 13 height 13
click at [391, 311] on icon "button" at bounding box center [392, 309] width 4 height 4
type input "10/19/2025 01:00 pm"
type input "01"
click at [391, 311] on icon "button" at bounding box center [392, 309] width 4 height 4
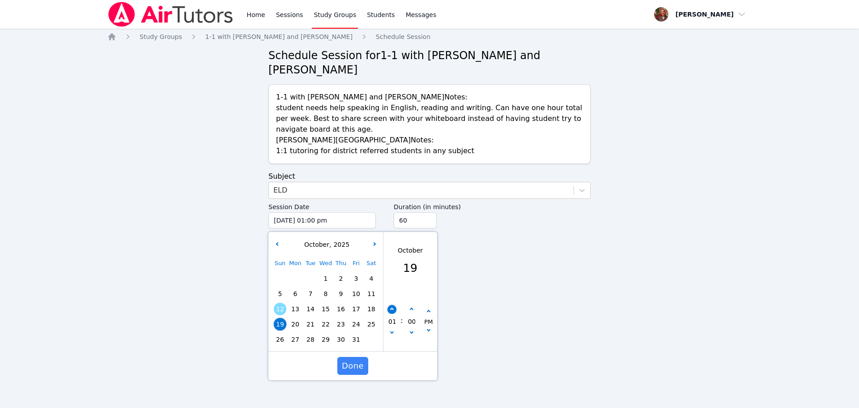
type input "10/19/2025 02:00 pm"
type input "02"
click at [350, 358] on button "Done" at bounding box center [352, 366] width 31 height 18
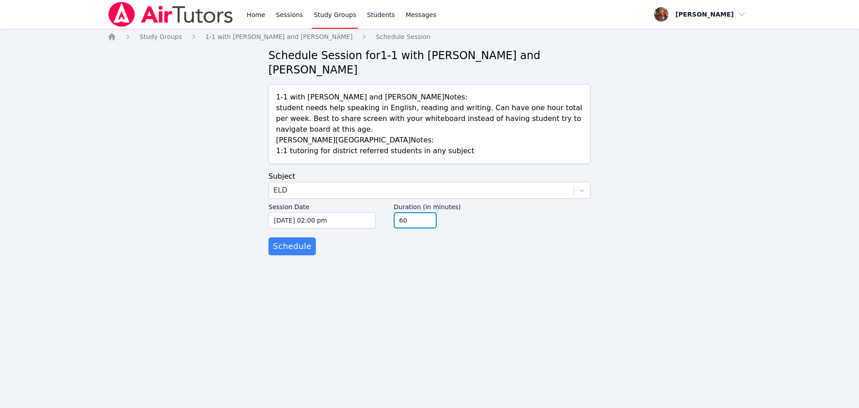
click at [408, 219] on input "60" at bounding box center [415, 220] width 43 height 16
click at [429, 222] on input "45" at bounding box center [415, 220] width 43 height 16
type input "30"
click at [429, 222] on input "30" at bounding box center [415, 220] width 43 height 16
click at [289, 247] on span "Schedule" at bounding box center [292, 246] width 38 height 13
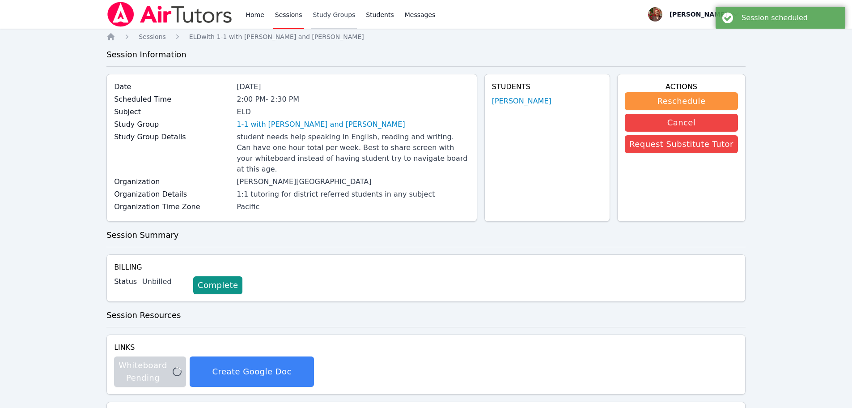
click at [312, 18] on link "Study Groups" at bounding box center [334, 14] width 46 height 29
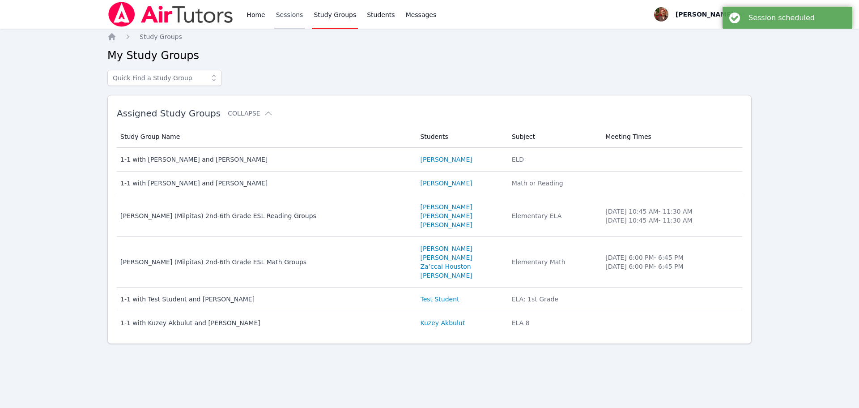
click at [290, 17] on link "Sessions" at bounding box center [289, 14] width 31 height 29
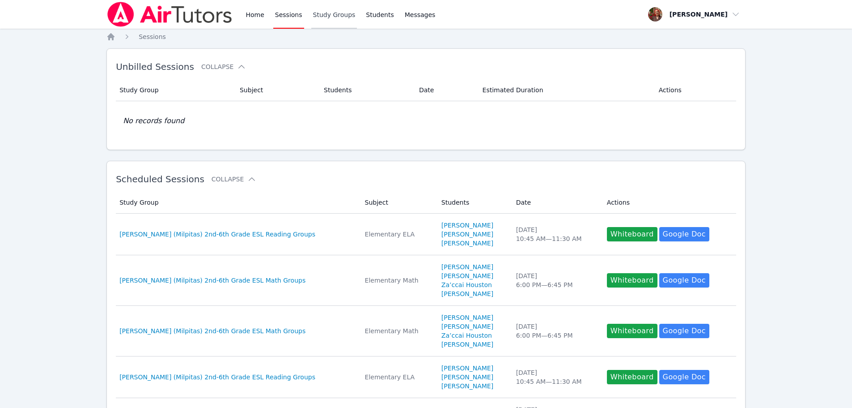
click at [321, 21] on link "Study Groups" at bounding box center [334, 14] width 46 height 29
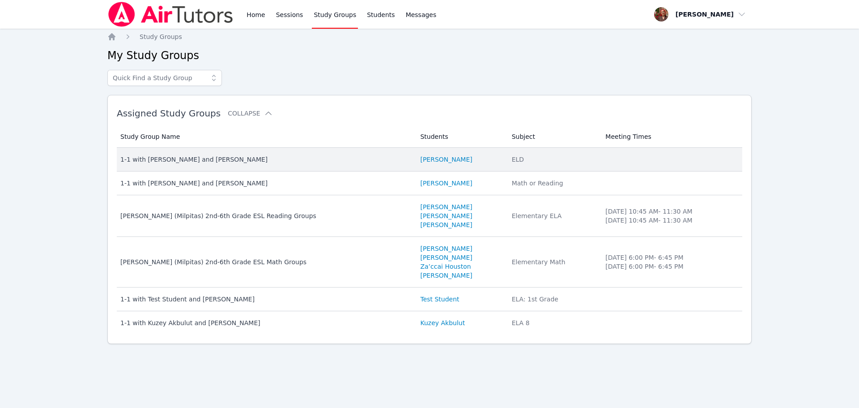
click at [206, 154] on td "Study Group Name 1-1 with Zeynep Demirezen and Hafsa Rodriguez" at bounding box center [266, 160] width 298 height 24
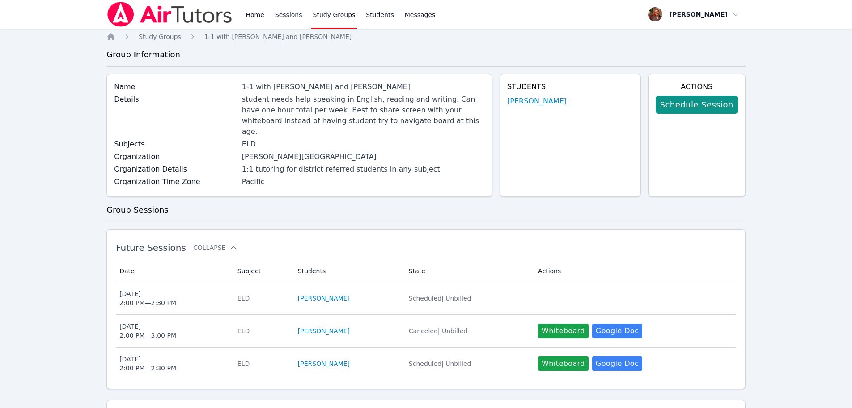
click at [172, 17] on img at bounding box center [170, 14] width 127 height 25
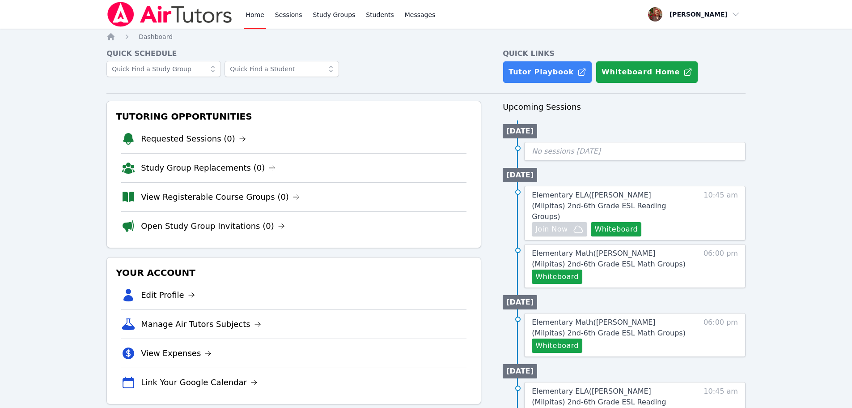
click at [170, 12] on img at bounding box center [170, 14] width 127 height 25
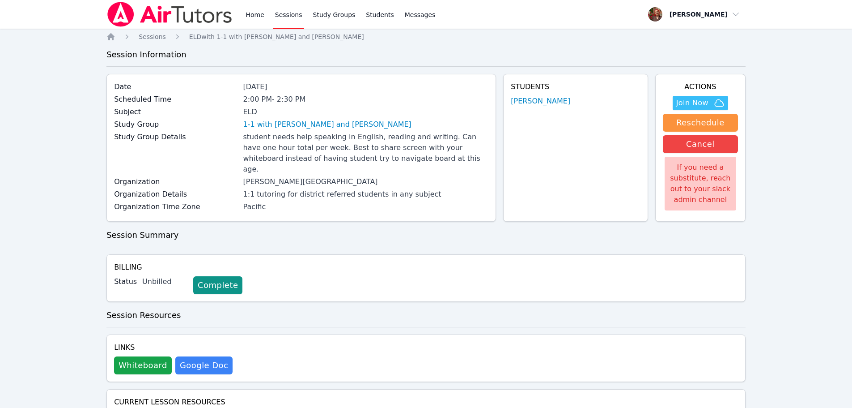
scroll to position [626, 0]
